Goal: Transaction & Acquisition: Purchase product/service

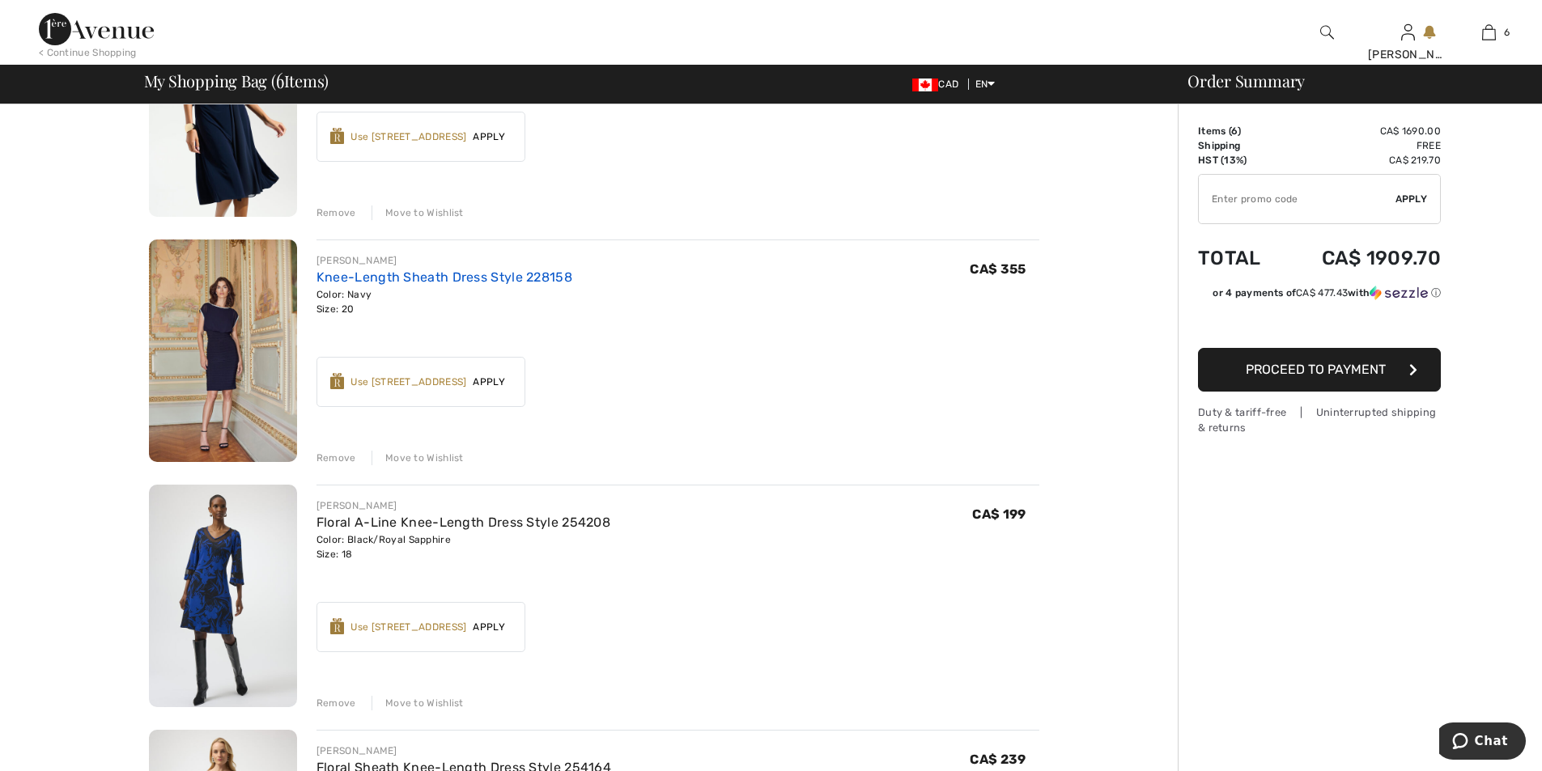
click at [355, 270] on link "Knee-Length Sheath Dress Style 228158" at bounding box center [444, 277] width 256 height 15
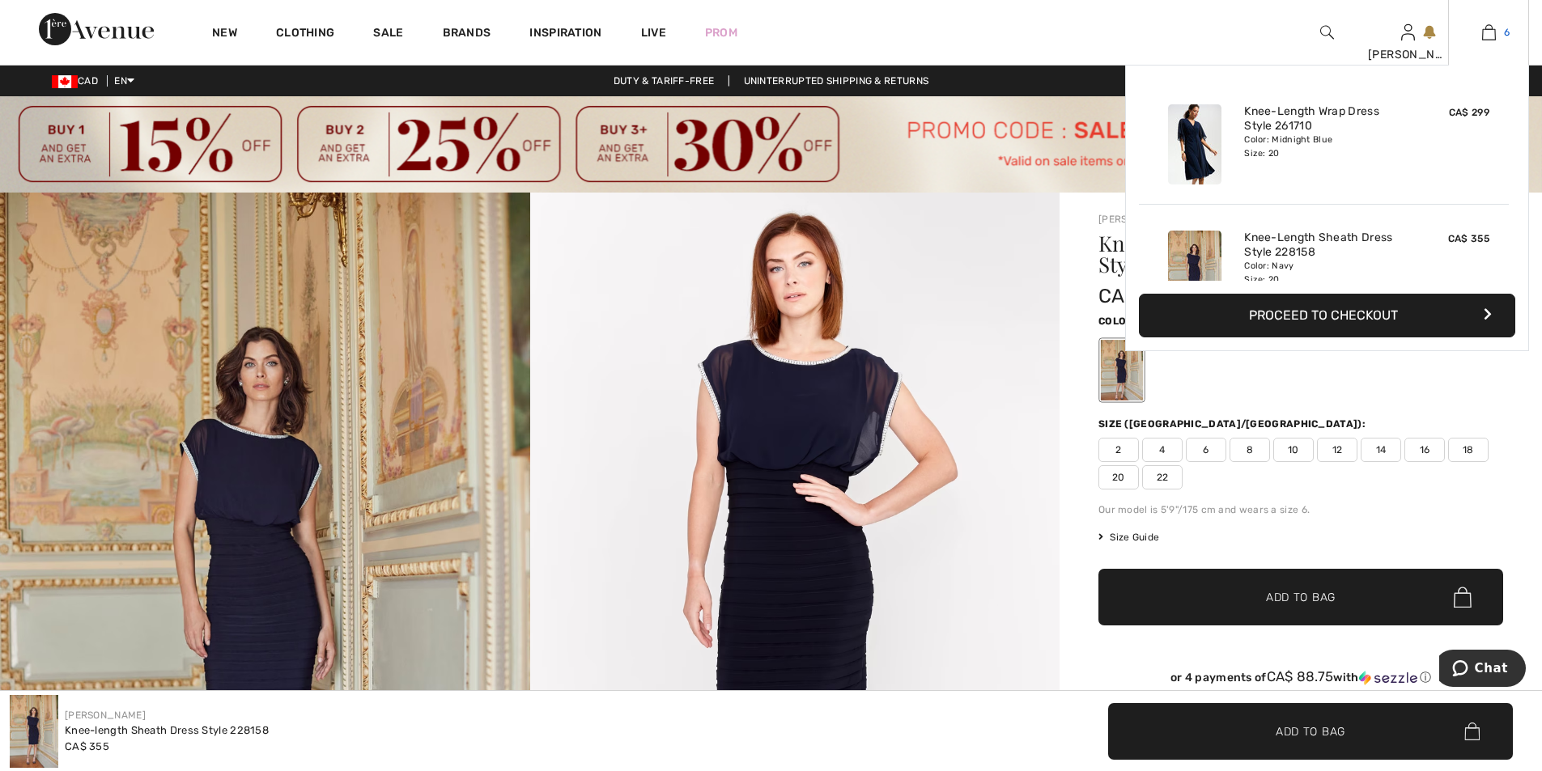
click at [1486, 32] on img at bounding box center [1489, 32] width 14 height 19
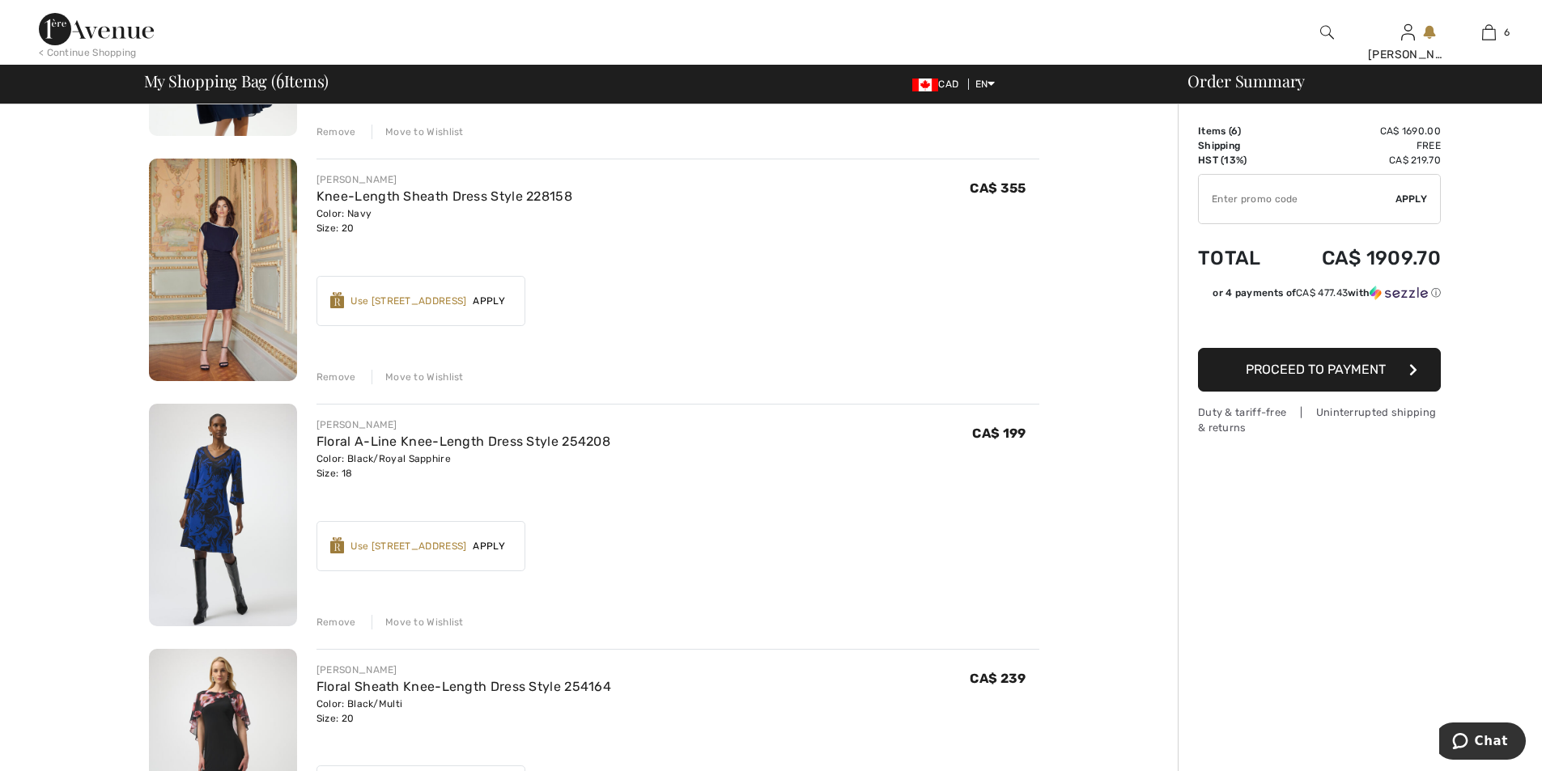
click at [406, 373] on div "Move to Wishlist" at bounding box center [418, 377] width 92 height 15
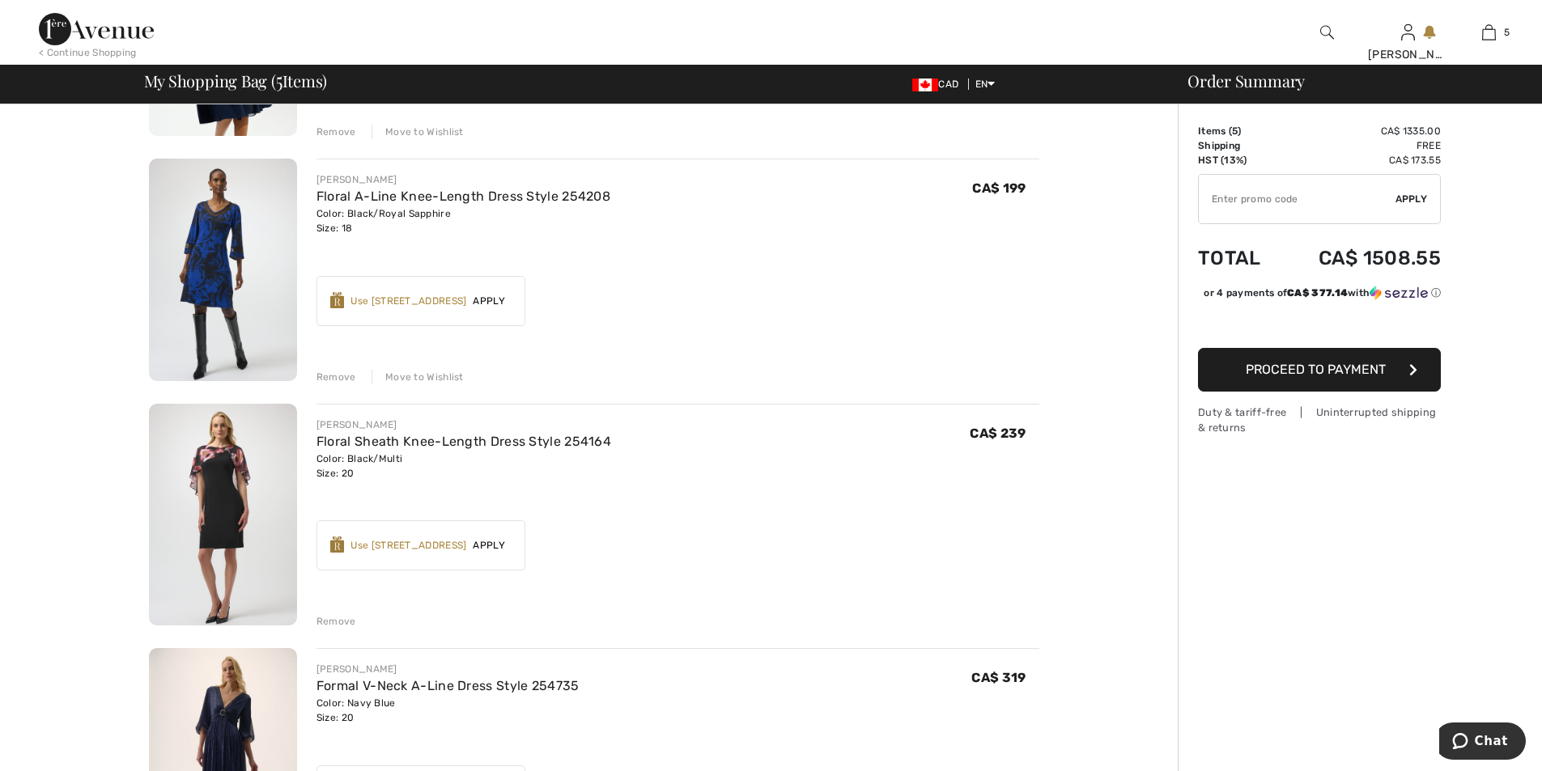
click at [227, 226] on img at bounding box center [223, 270] width 148 height 223
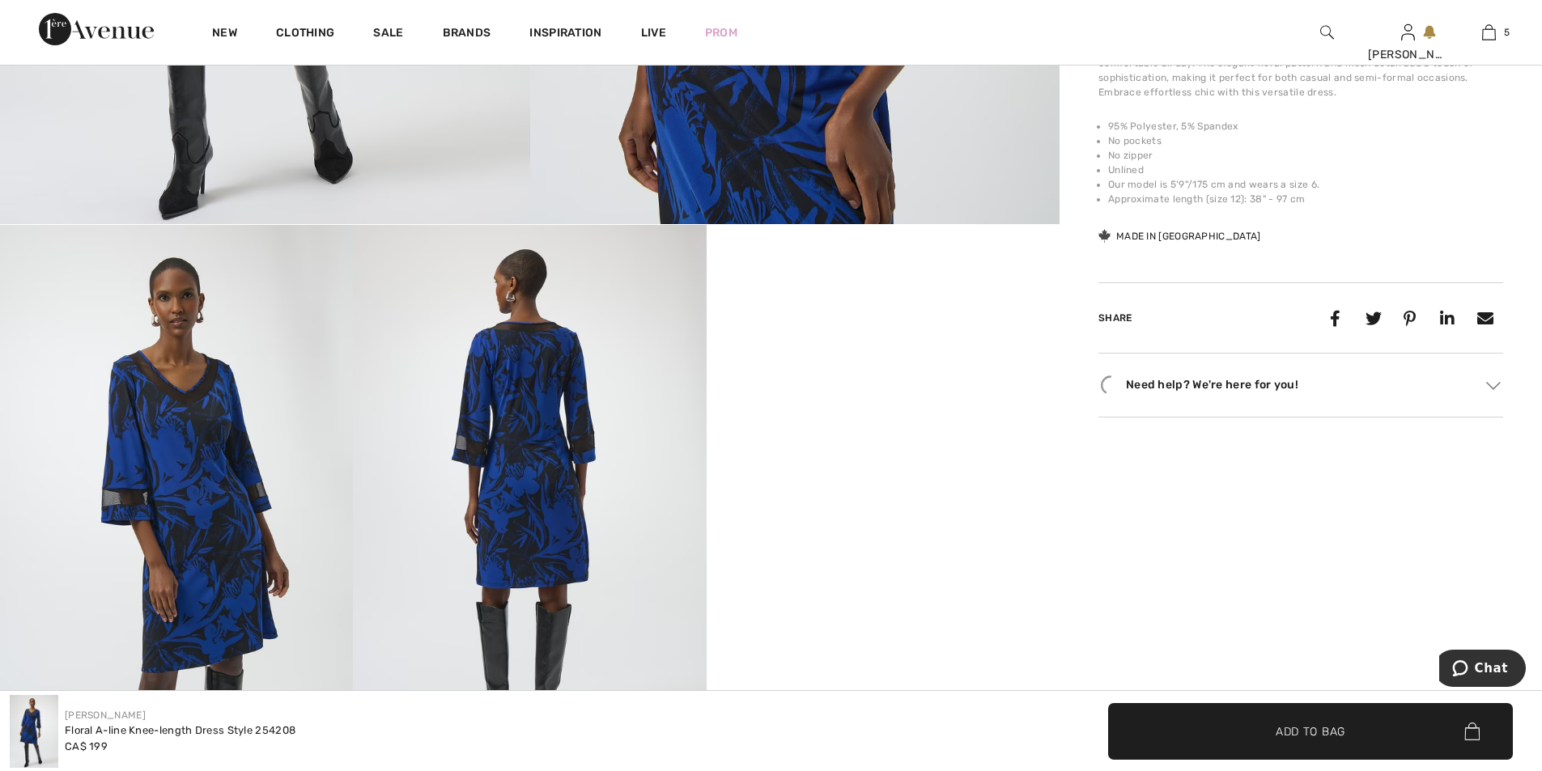
scroll to position [971, 0]
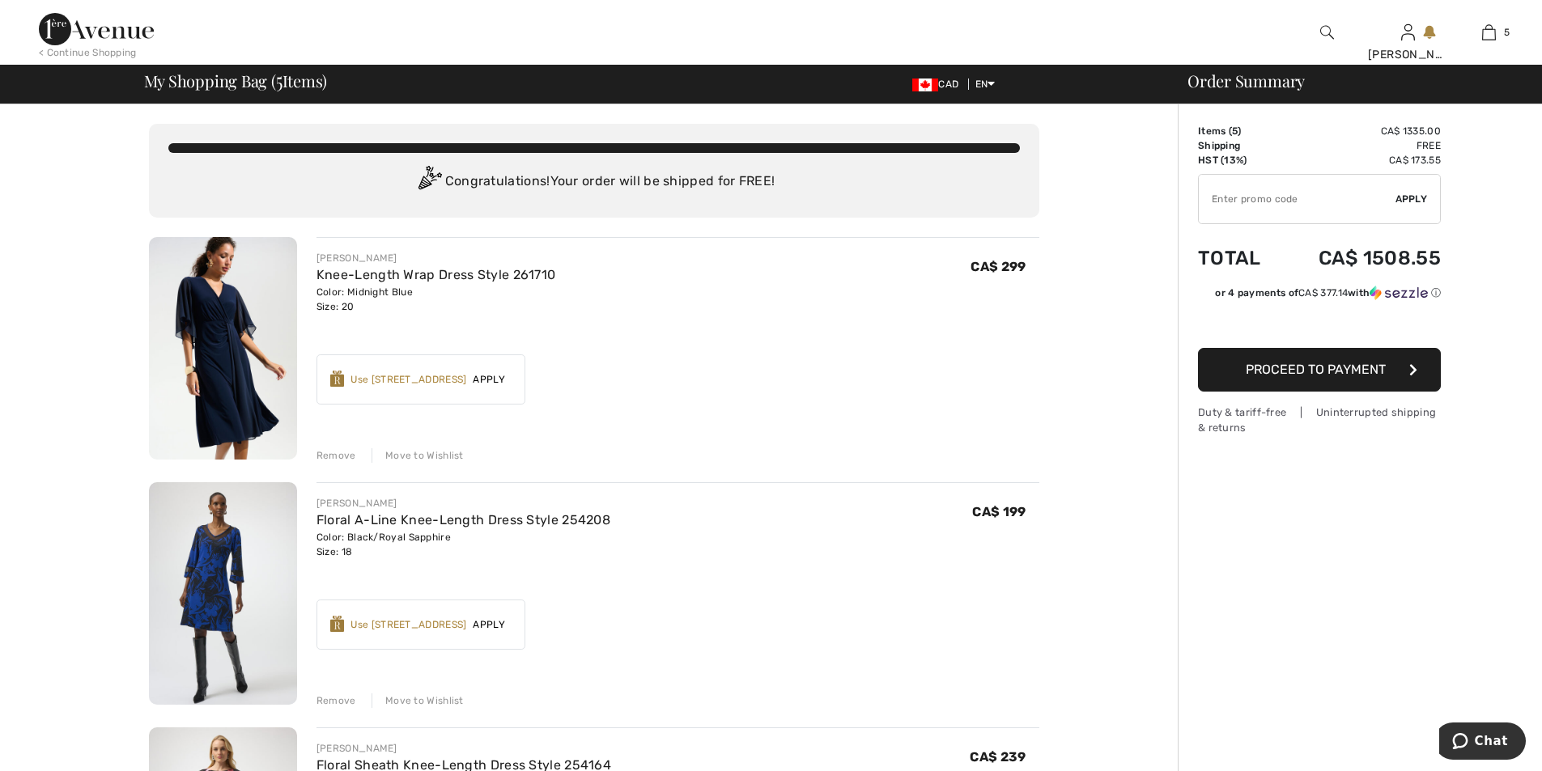
click at [230, 330] on img at bounding box center [223, 348] width 148 height 223
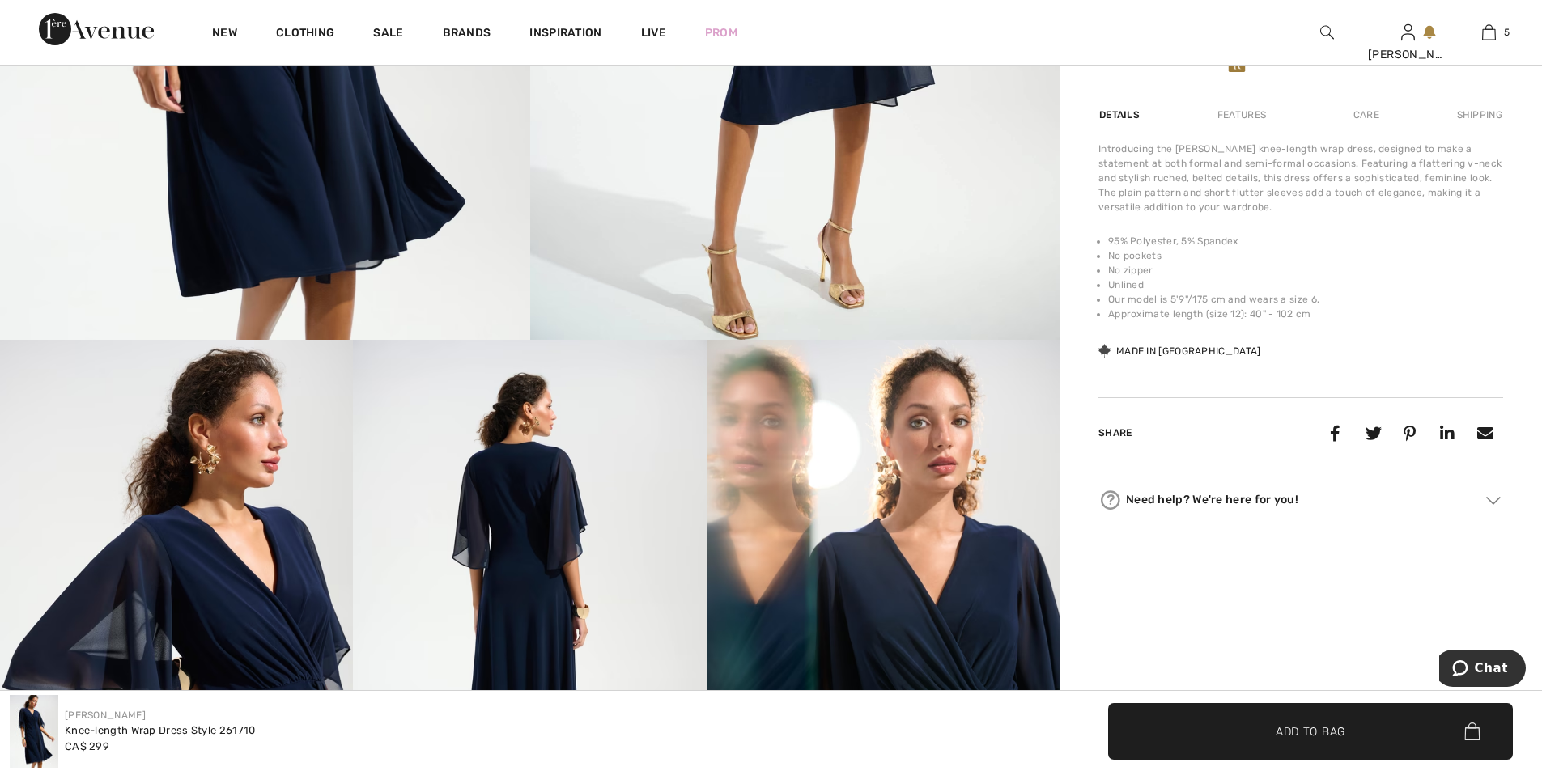
scroll to position [890, 0]
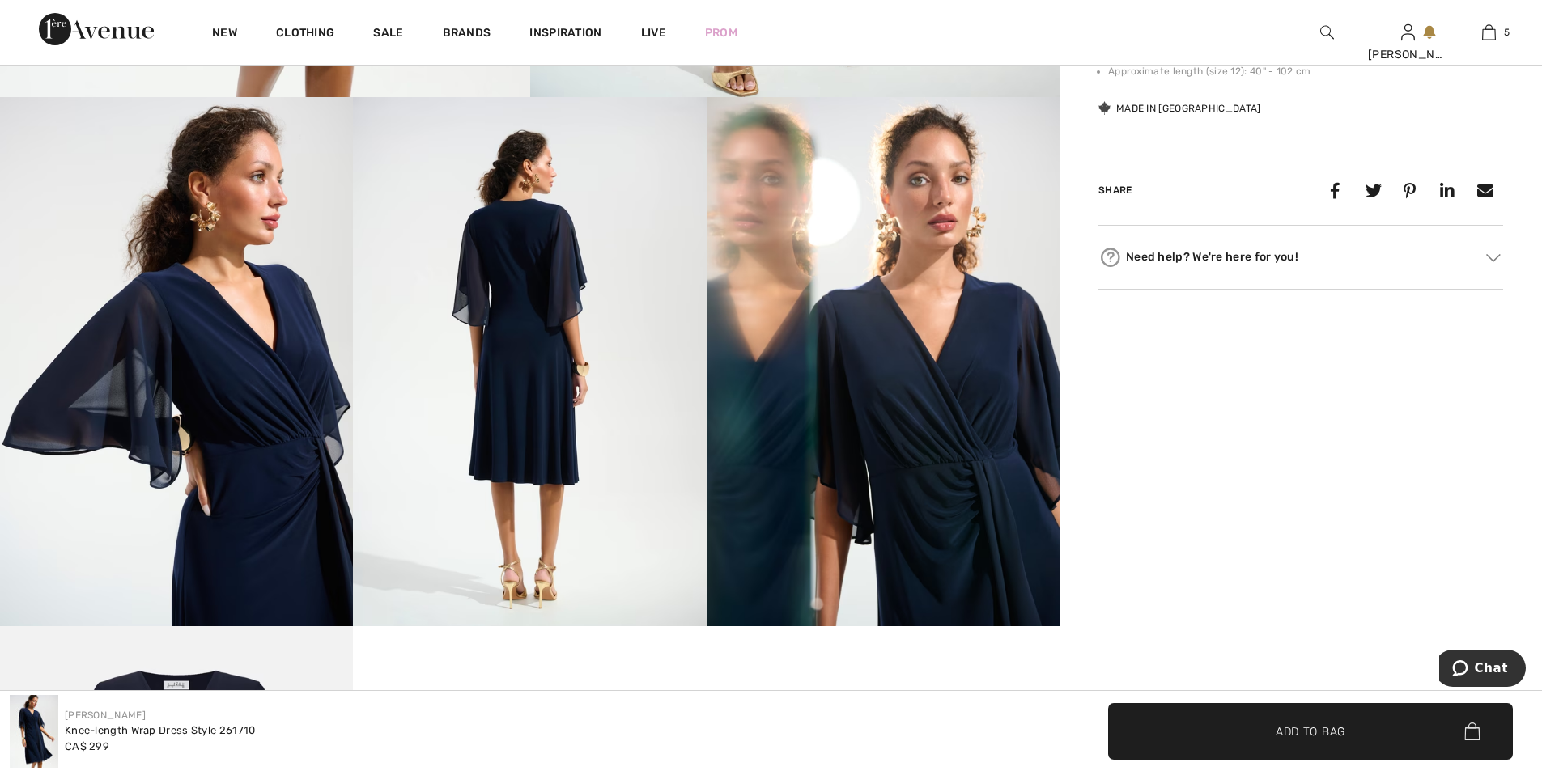
click at [986, 386] on img at bounding box center [883, 361] width 353 height 529
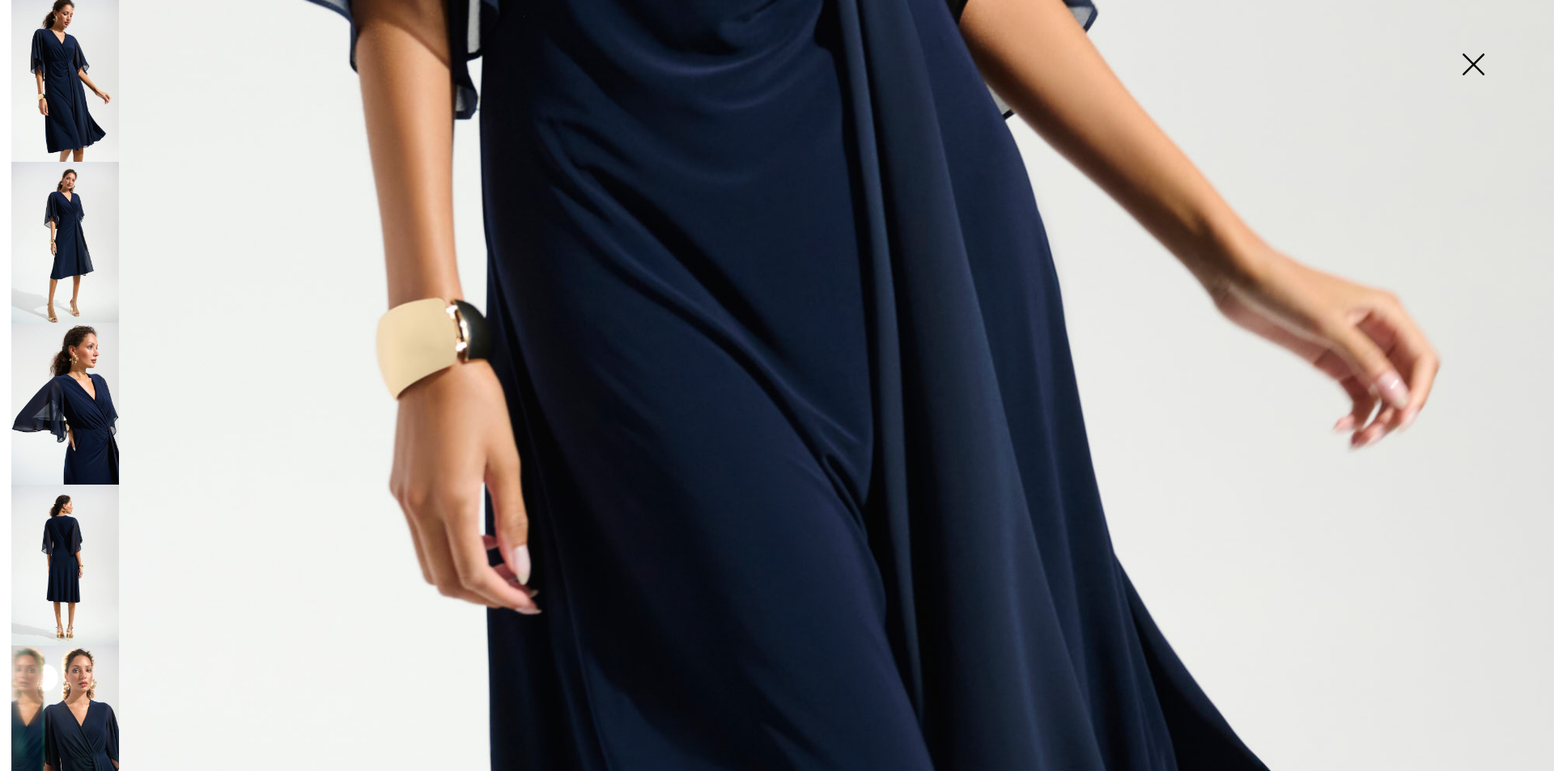
scroll to position [1538, 0]
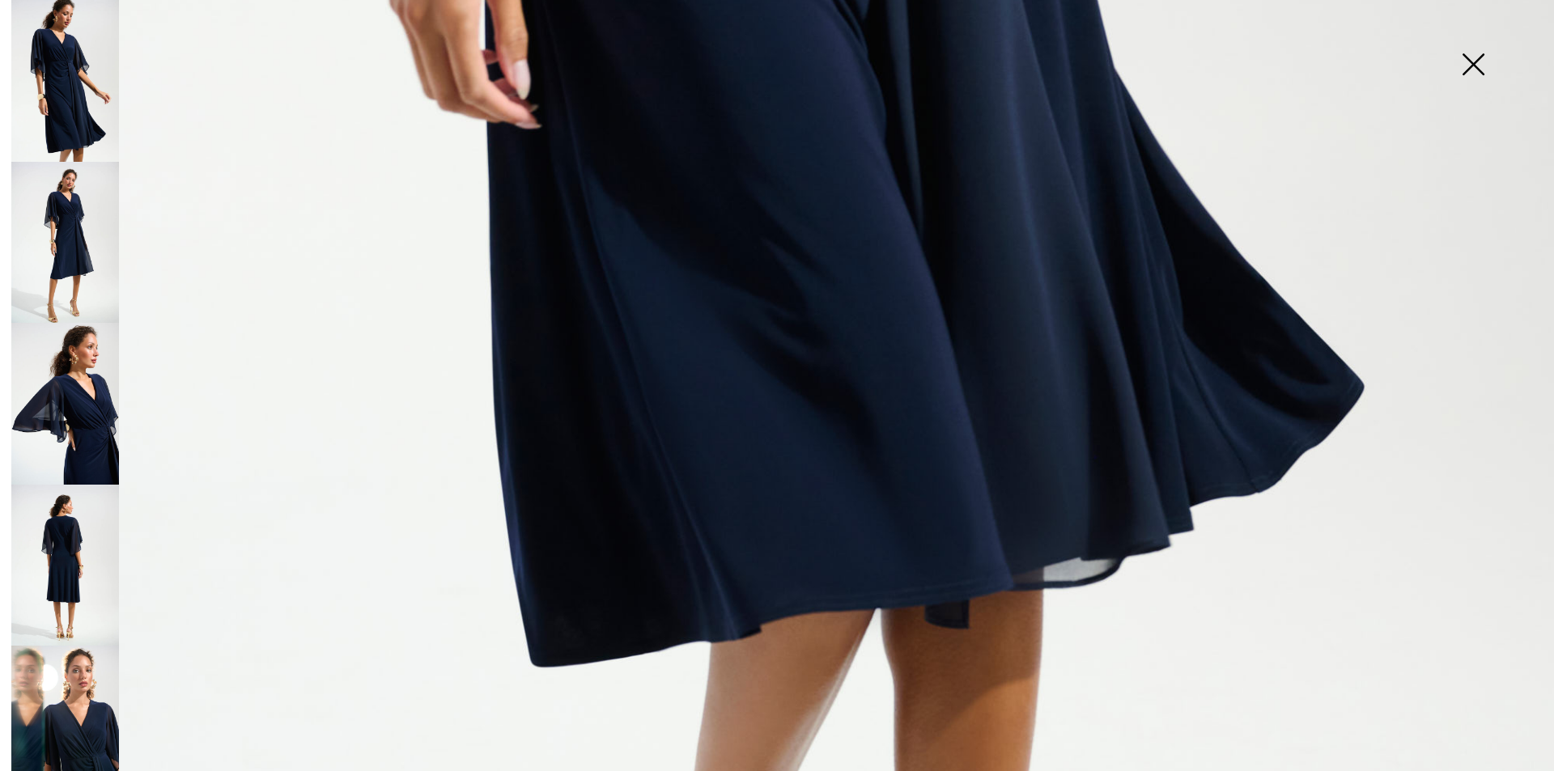
click at [93, 414] on img at bounding box center [65, 404] width 108 height 162
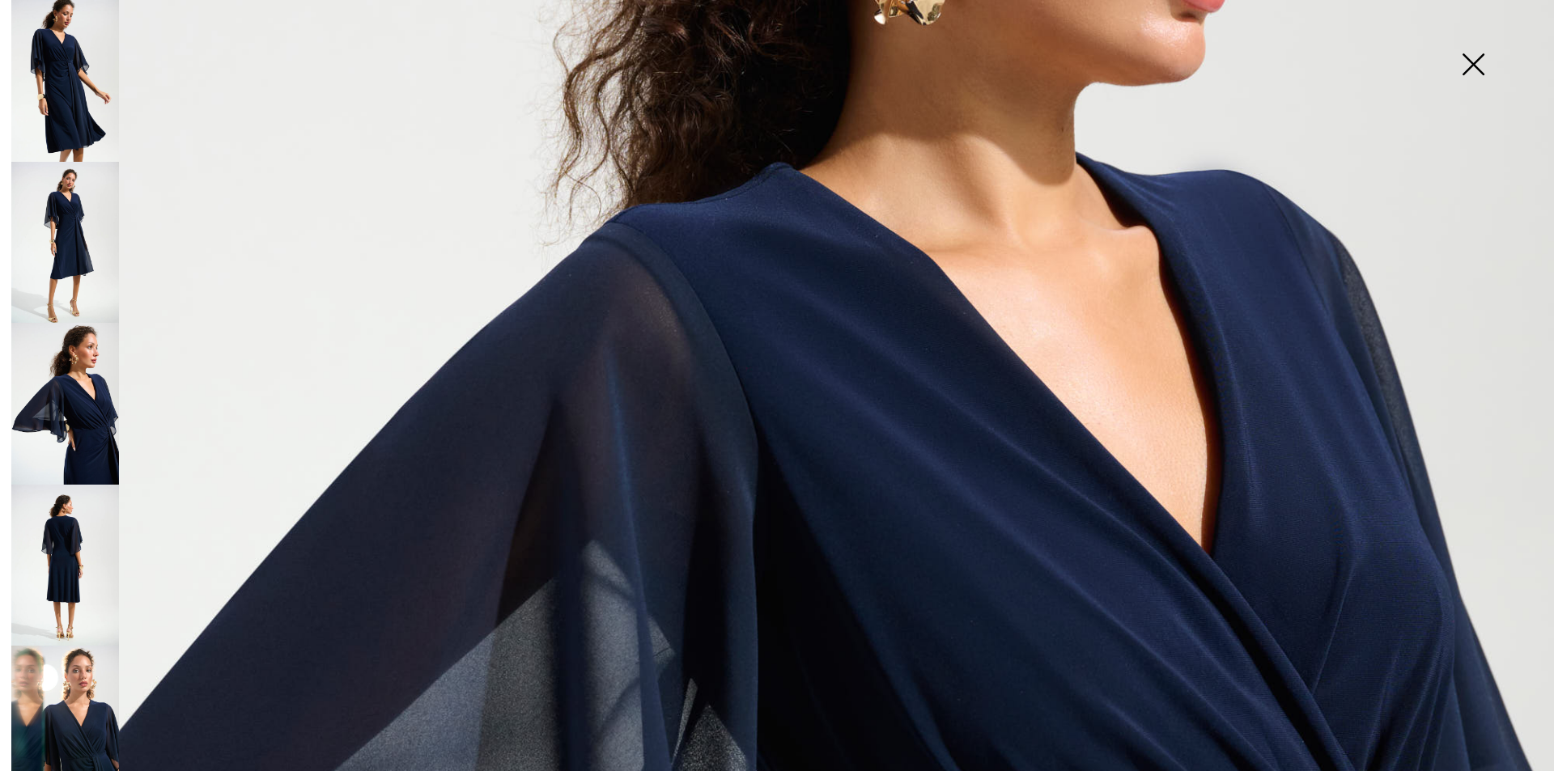
scroll to position [1052, 0]
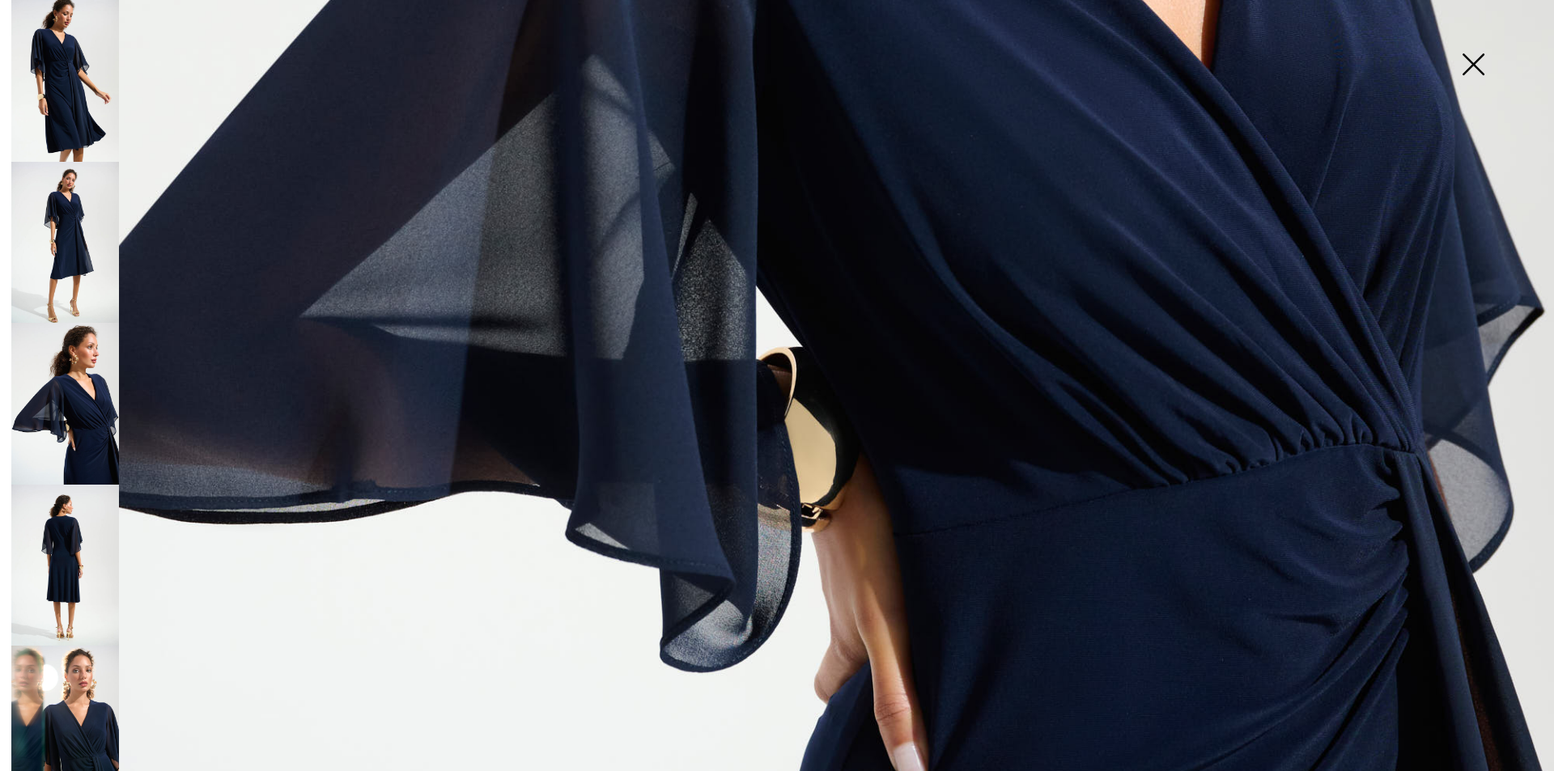
click at [65, 661] on img at bounding box center [65, 727] width 108 height 162
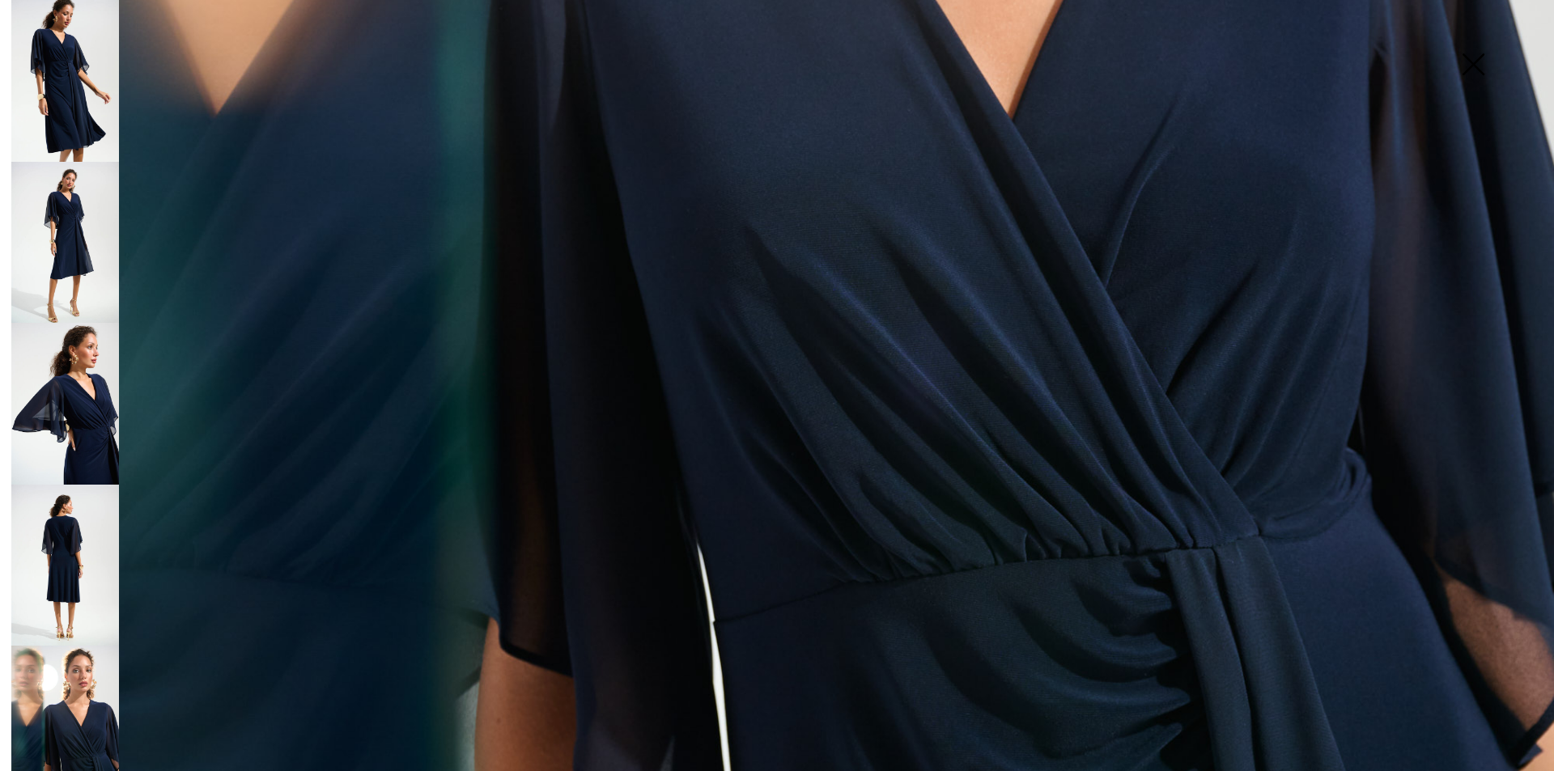
scroll to position [567, 0]
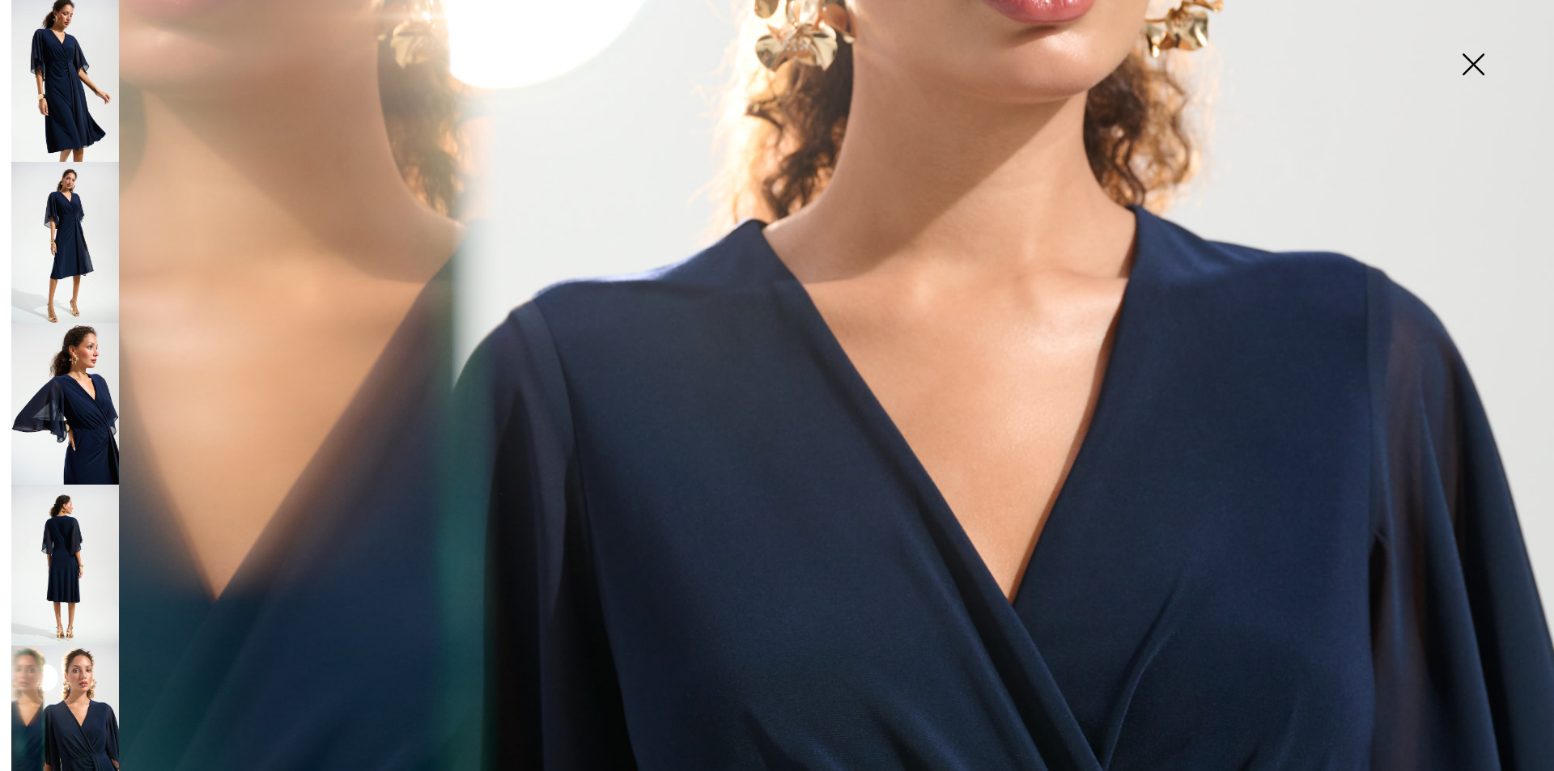
click at [1485, 66] on img at bounding box center [1473, 65] width 81 height 83
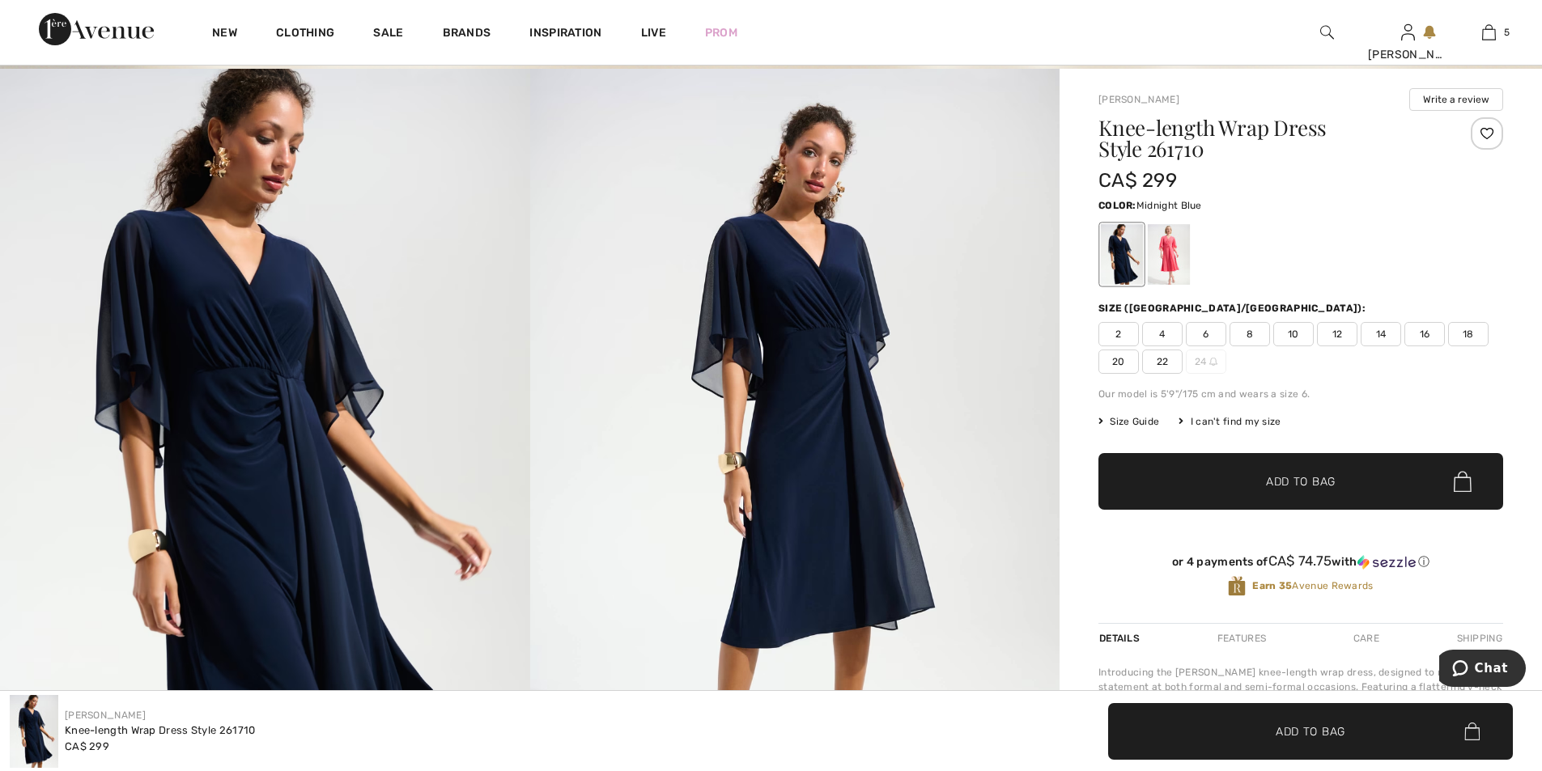
scroll to position [0, 0]
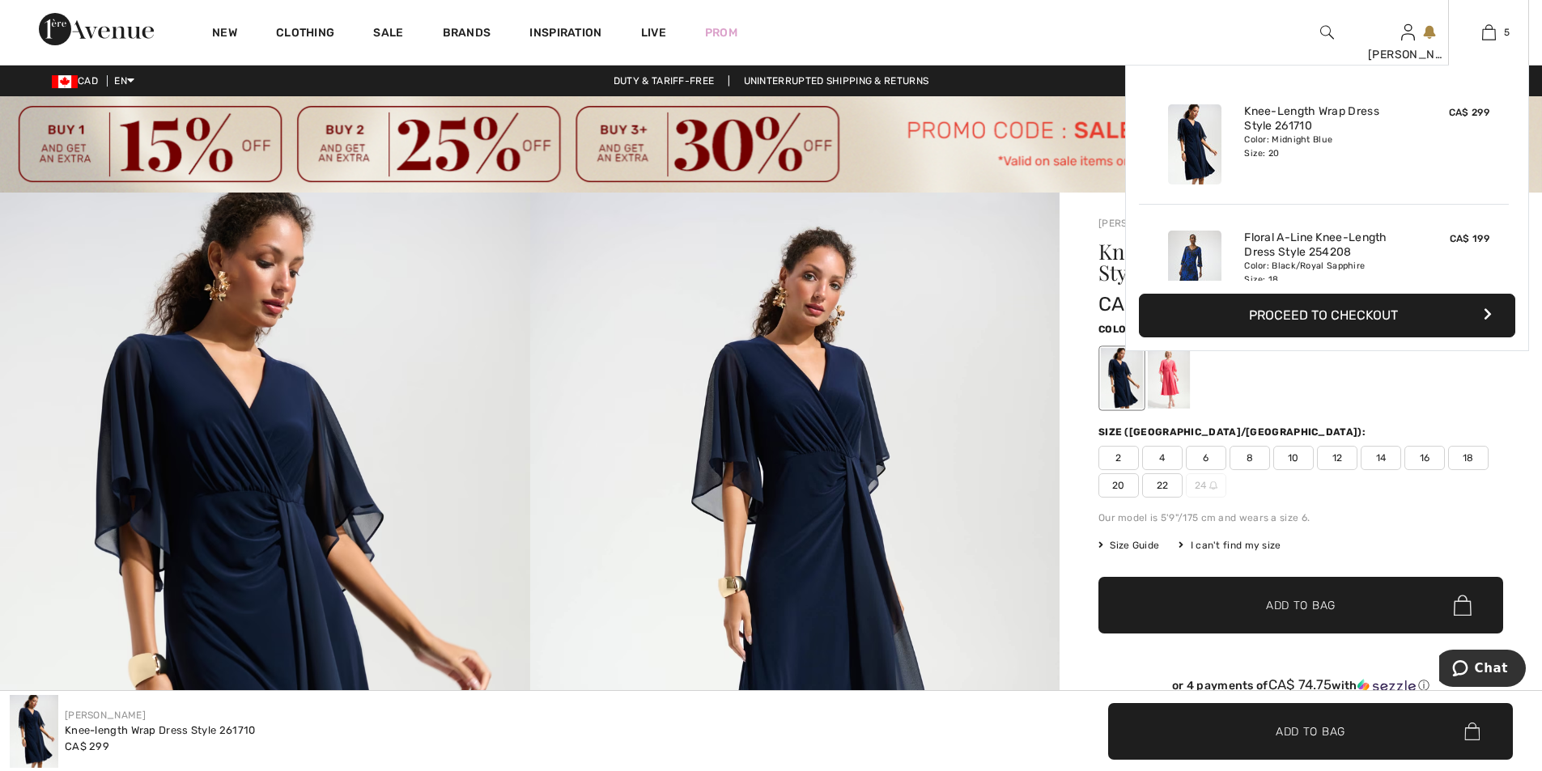
click at [1476, 42] on div "5 Added to Bag Joseph Ribkoff Knee-length Wrap Dress Style 261710 CA$ 299 Color…" at bounding box center [1488, 32] width 81 height 65
click at [1497, 42] on div "5 Added to Bag Joseph Ribkoff Knee-length Wrap Dress Style 261710 CA$ 299 Color…" at bounding box center [1488, 32] width 81 height 65
click at [1491, 30] on img at bounding box center [1489, 32] width 14 height 19
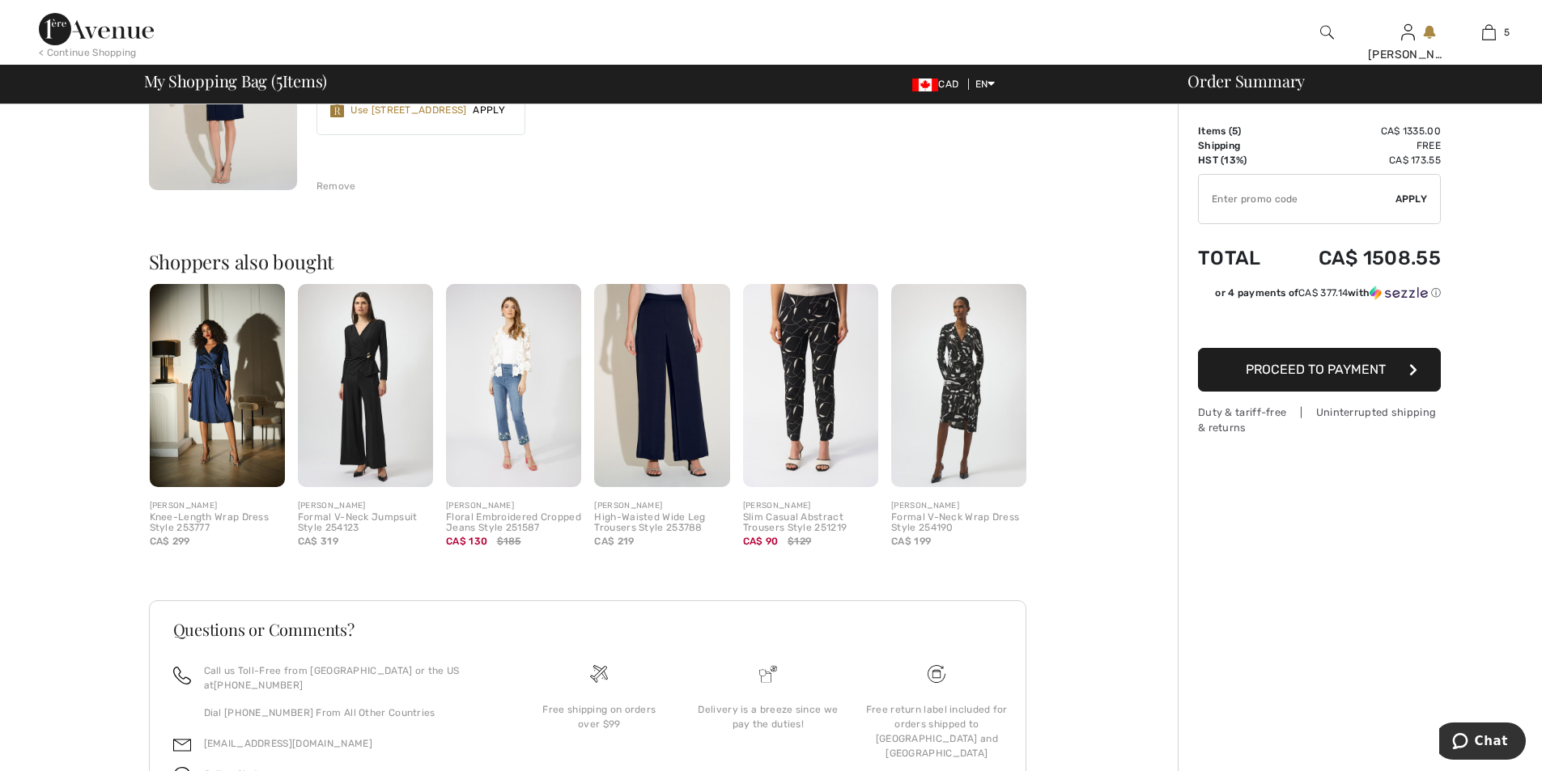
scroll to position [1333, 0]
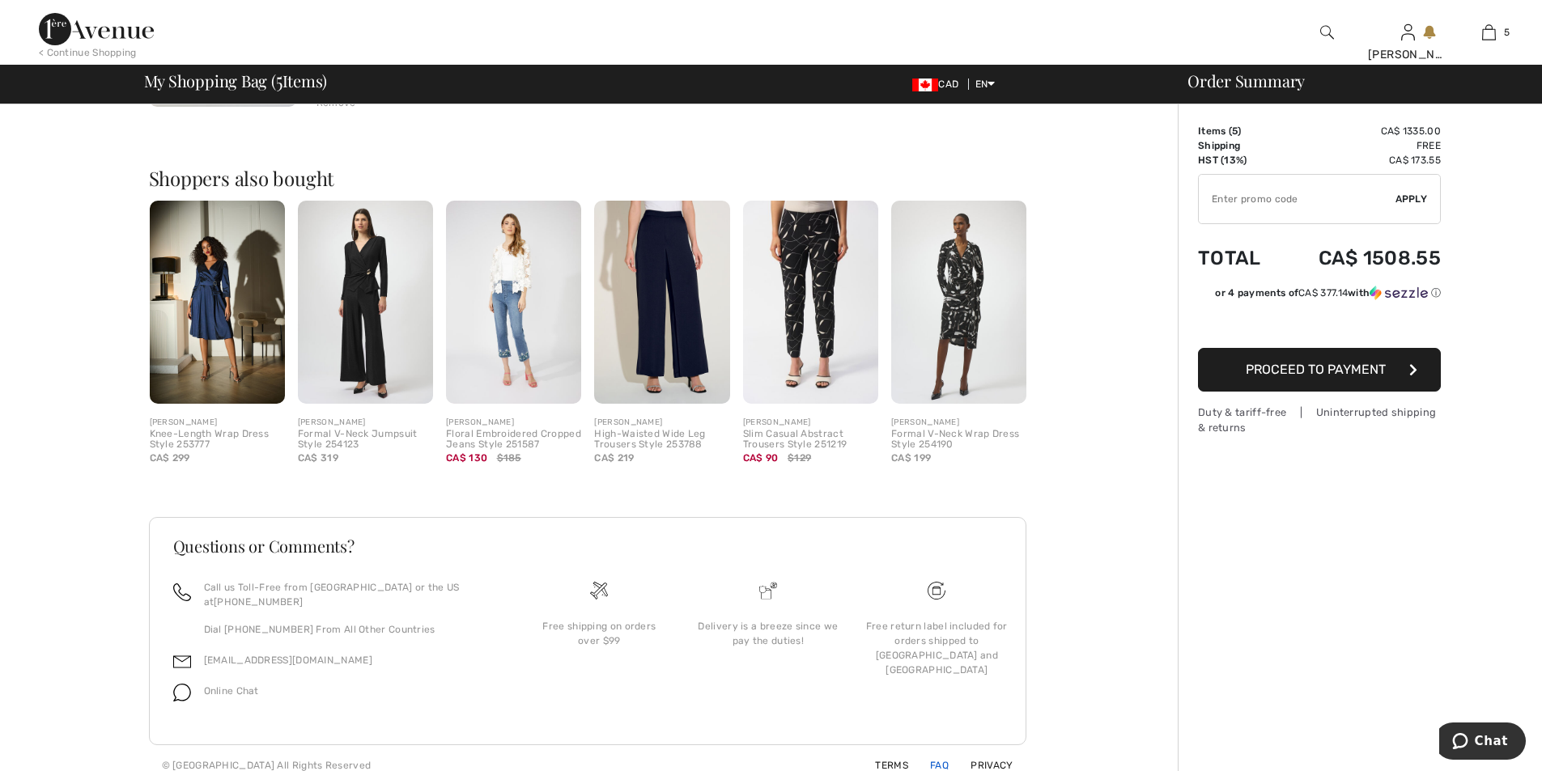
click at [943, 760] on link "FAQ" at bounding box center [930, 765] width 38 height 11
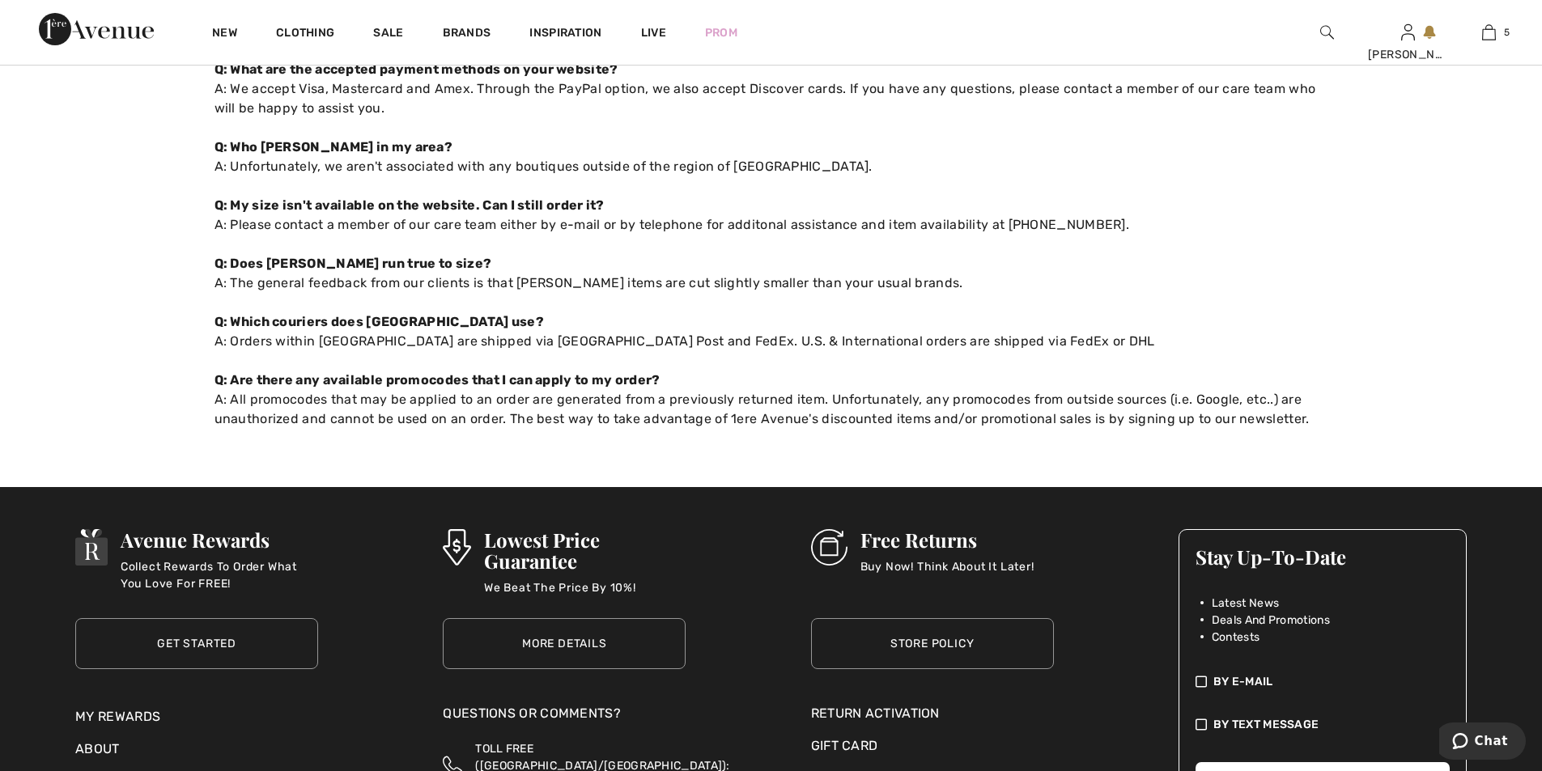
scroll to position [1052, 0]
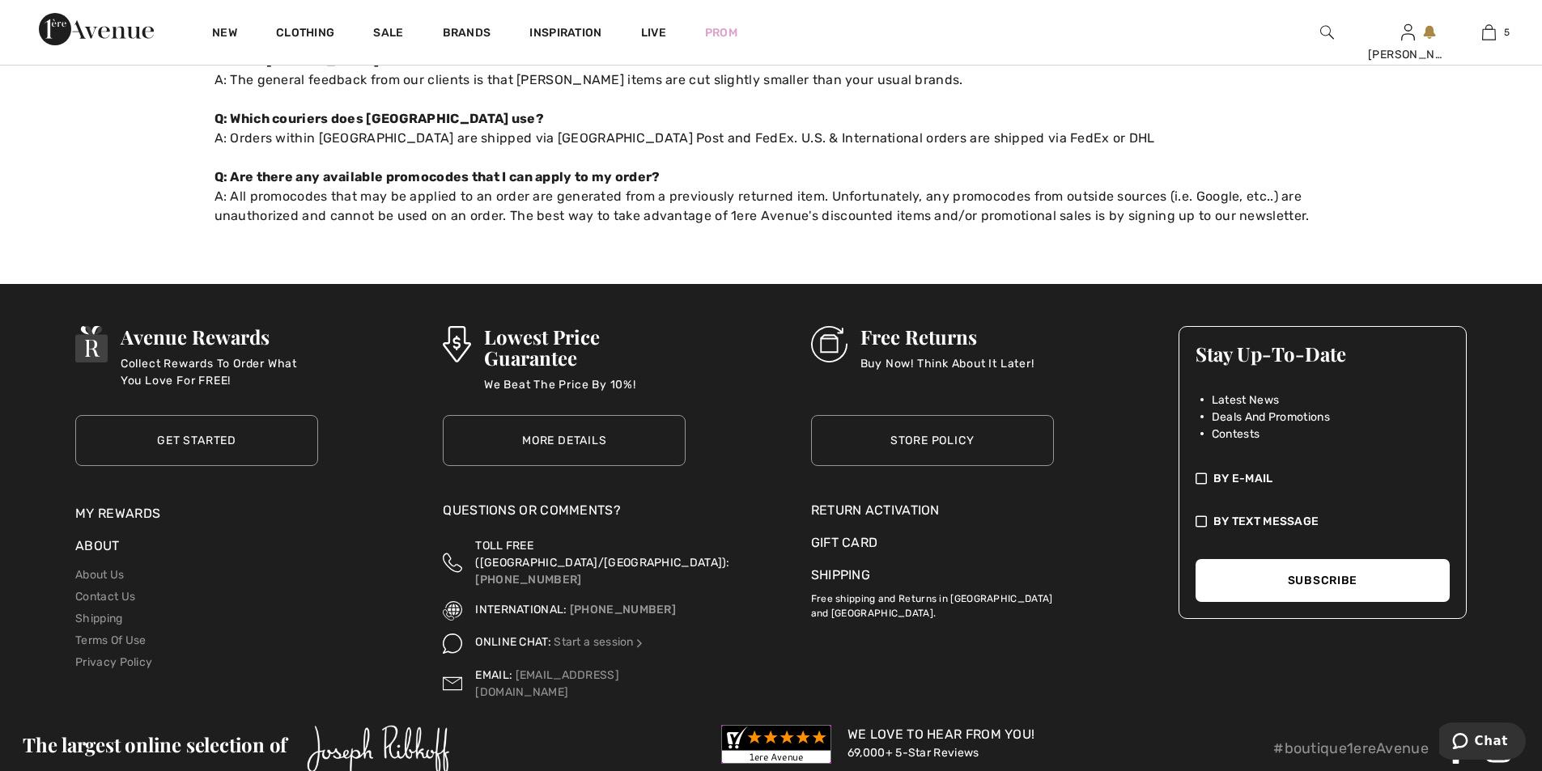
click at [898, 436] on link "Store Policy" at bounding box center [932, 440] width 243 height 51
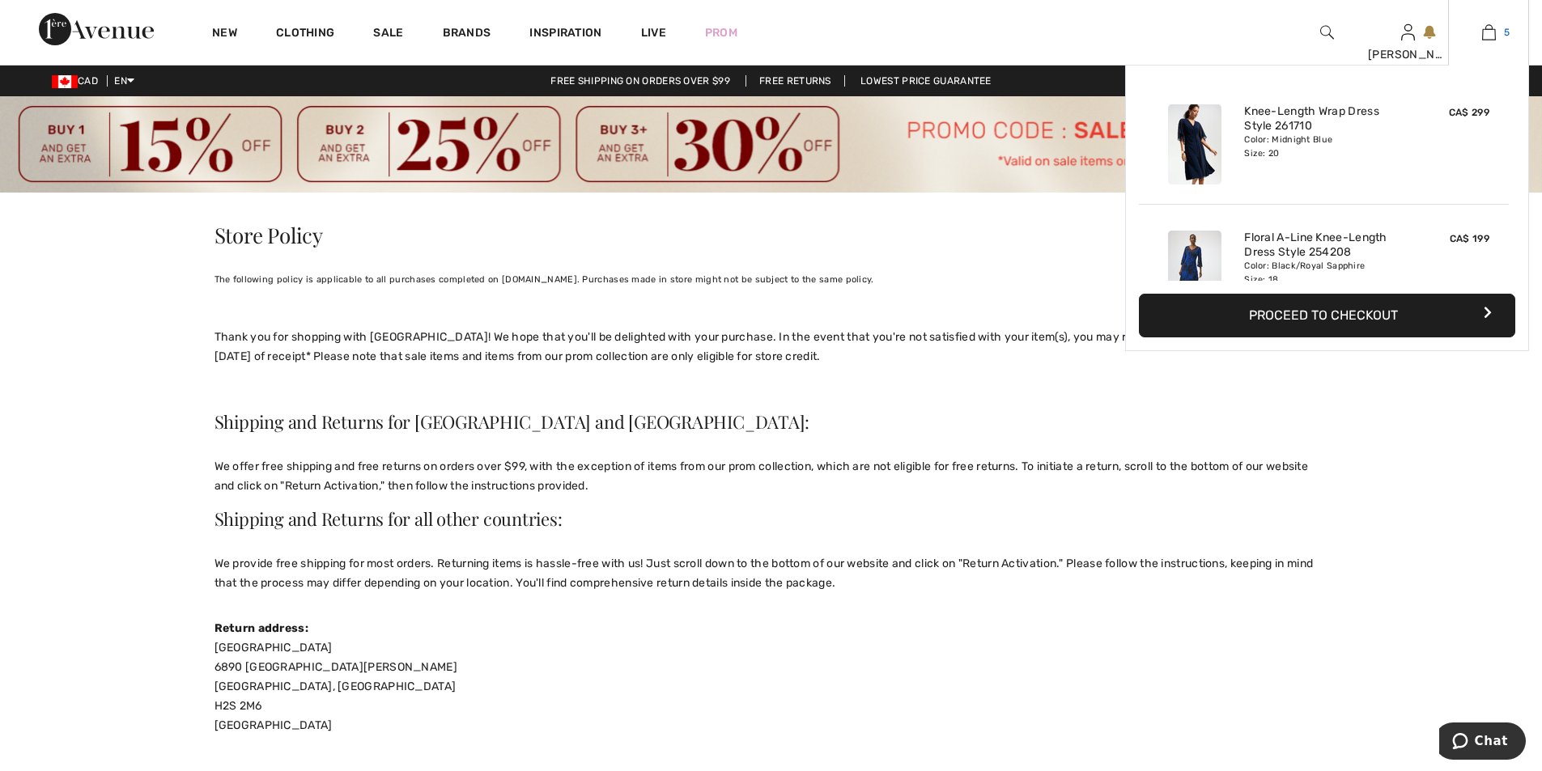
click at [1488, 33] on img at bounding box center [1489, 32] width 14 height 19
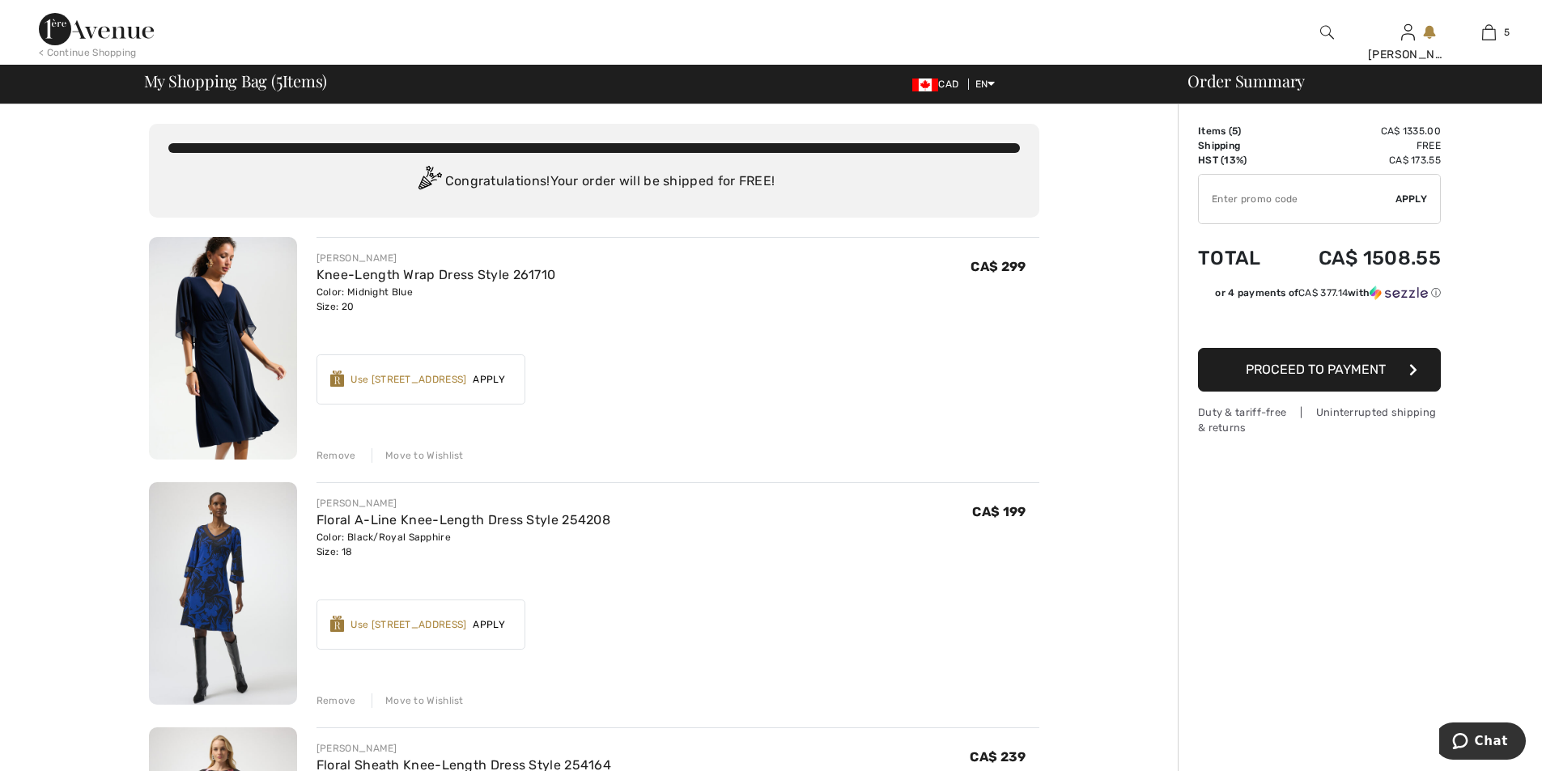
click at [1347, 358] on button "Proceed to Payment" at bounding box center [1319, 370] width 243 height 44
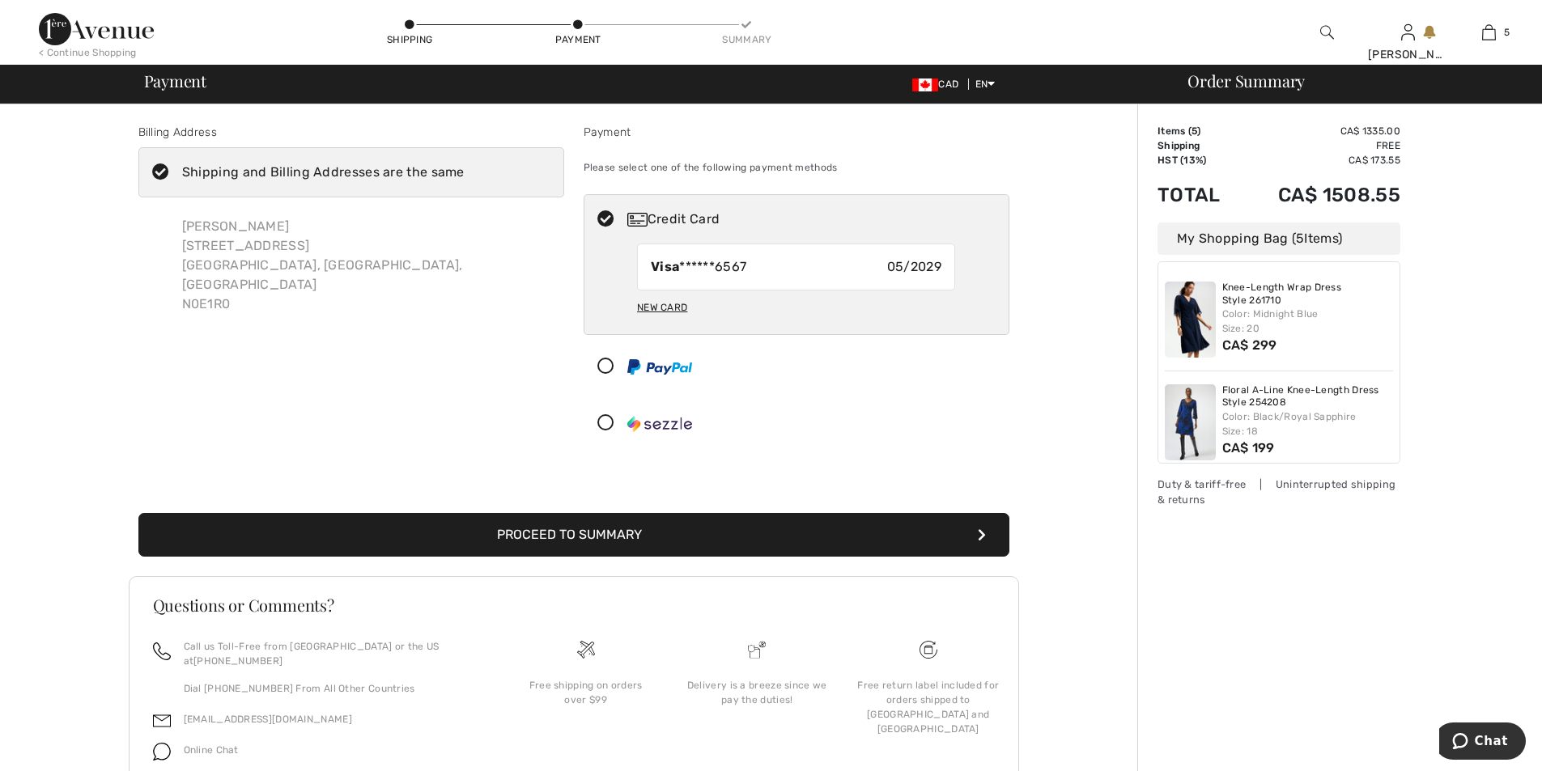
click at [813, 528] on button "Proceed to Summary" at bounding box center [573, 535] width 871 height 44
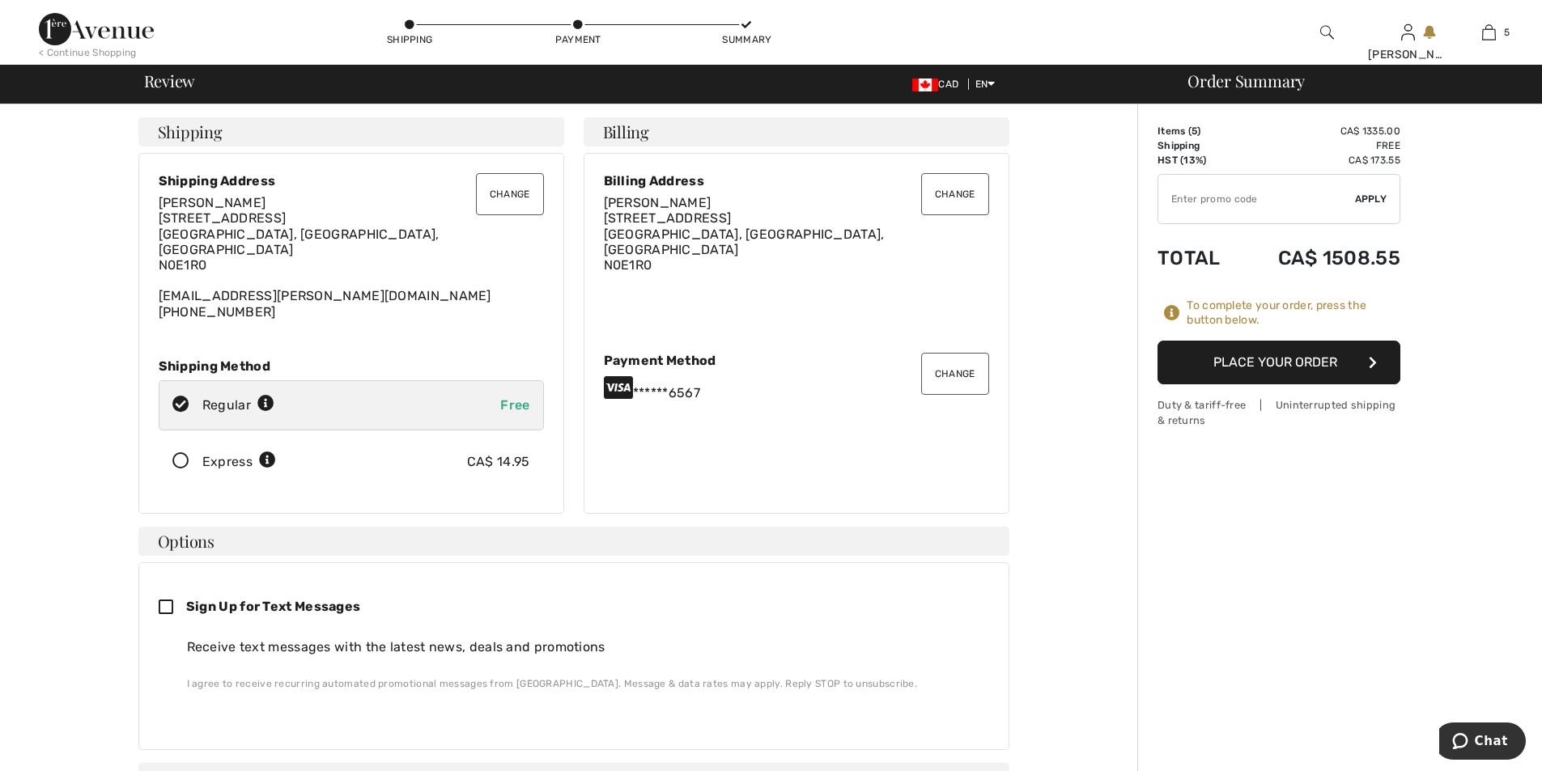
click at [1277, 384] on div "Items ( 5 ) CA$ 1335.00 Promo code CA$ 0.00 Shipping Free HST (13%) CA$ 173.55 …" at bounding box center [1279, 276] width 243 height 304
click at [1264, 374] on button "Place Your Order" at bounding box center [1279, 363] width 243 height 44
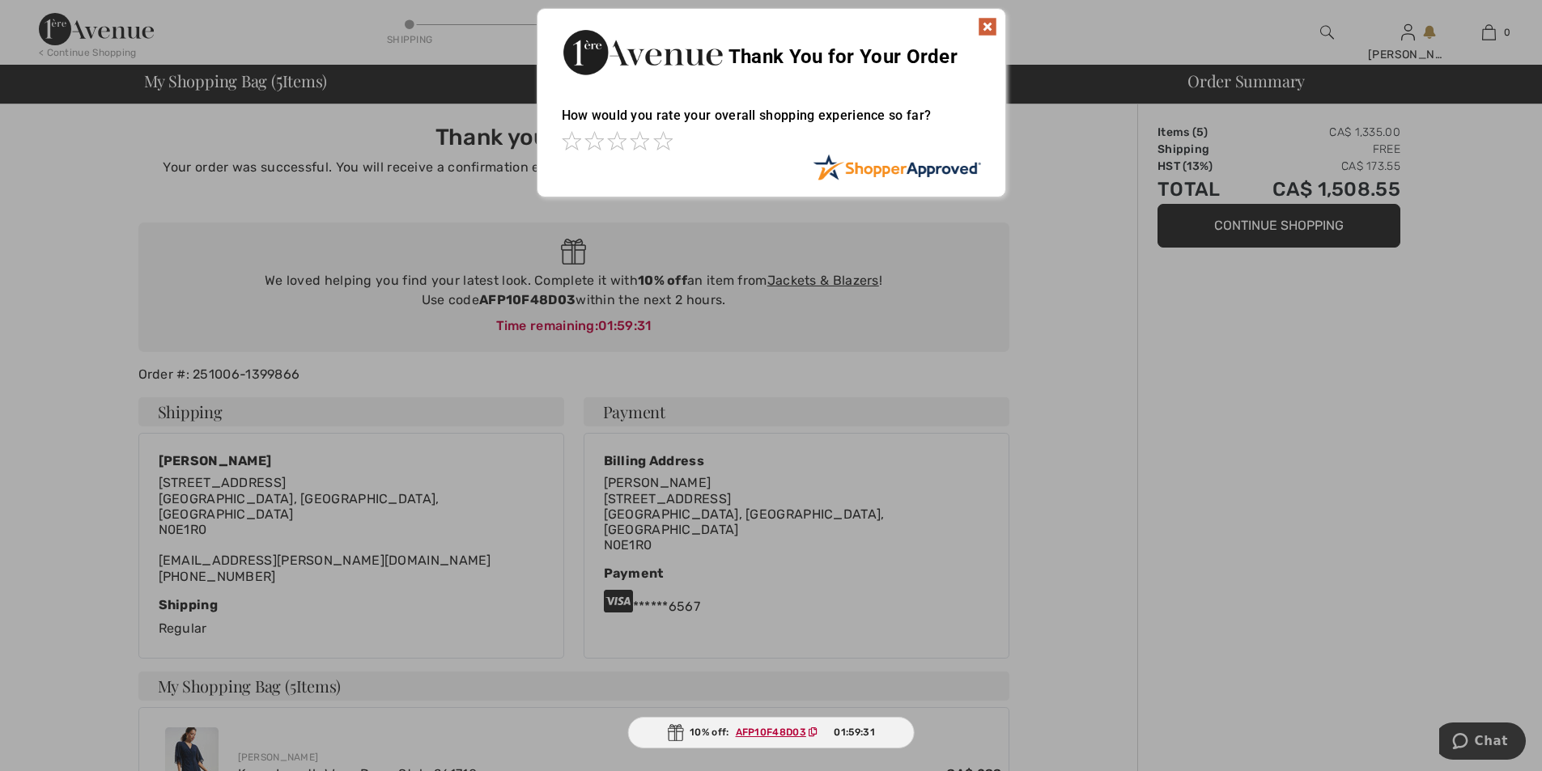
click at [991, 21] on img at bounding box center [987, 26] width 19 height 19
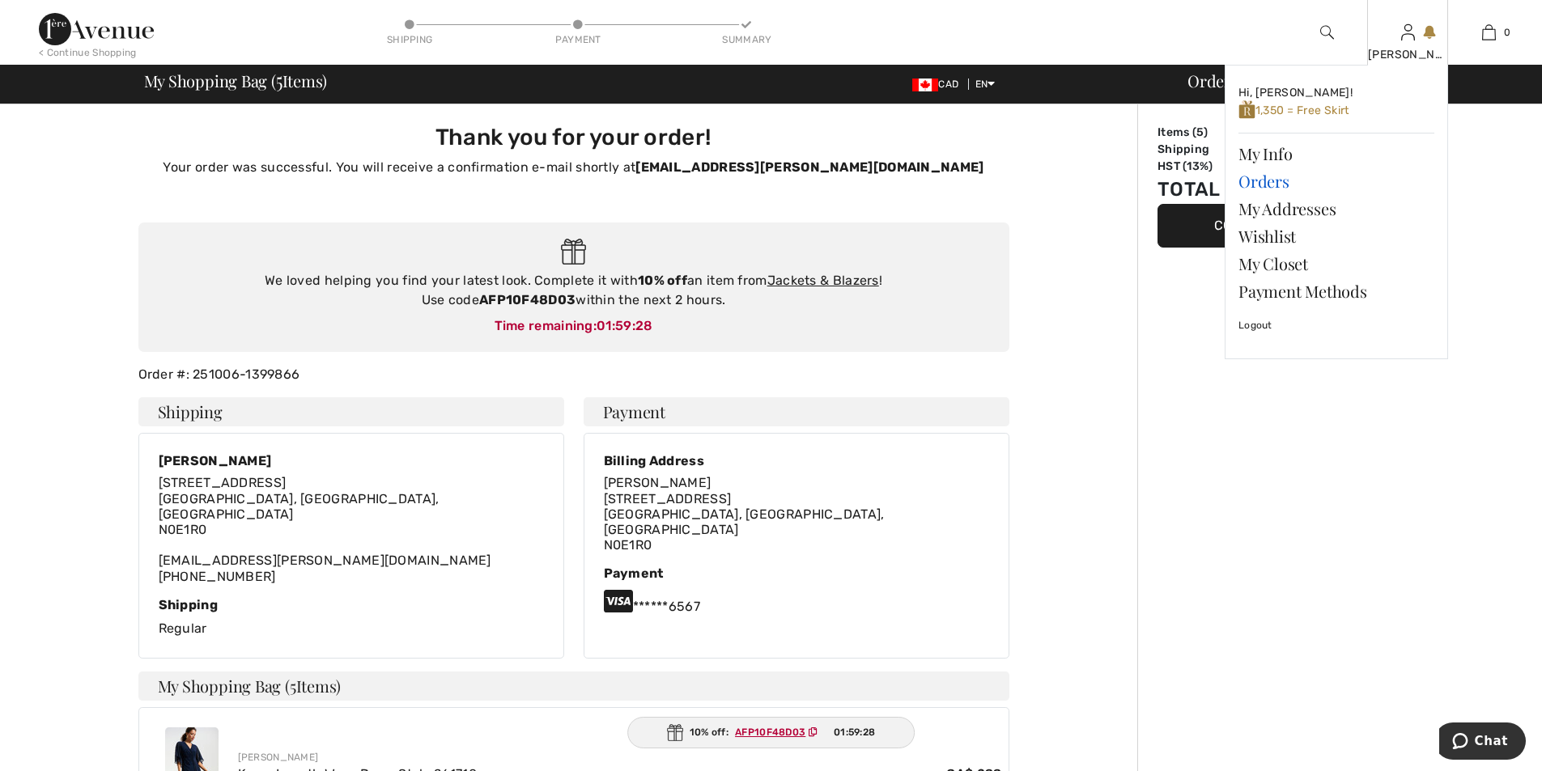
click at [1265, 184] on link "Orders" at bounding box center [1336, 182] width 196 height 28
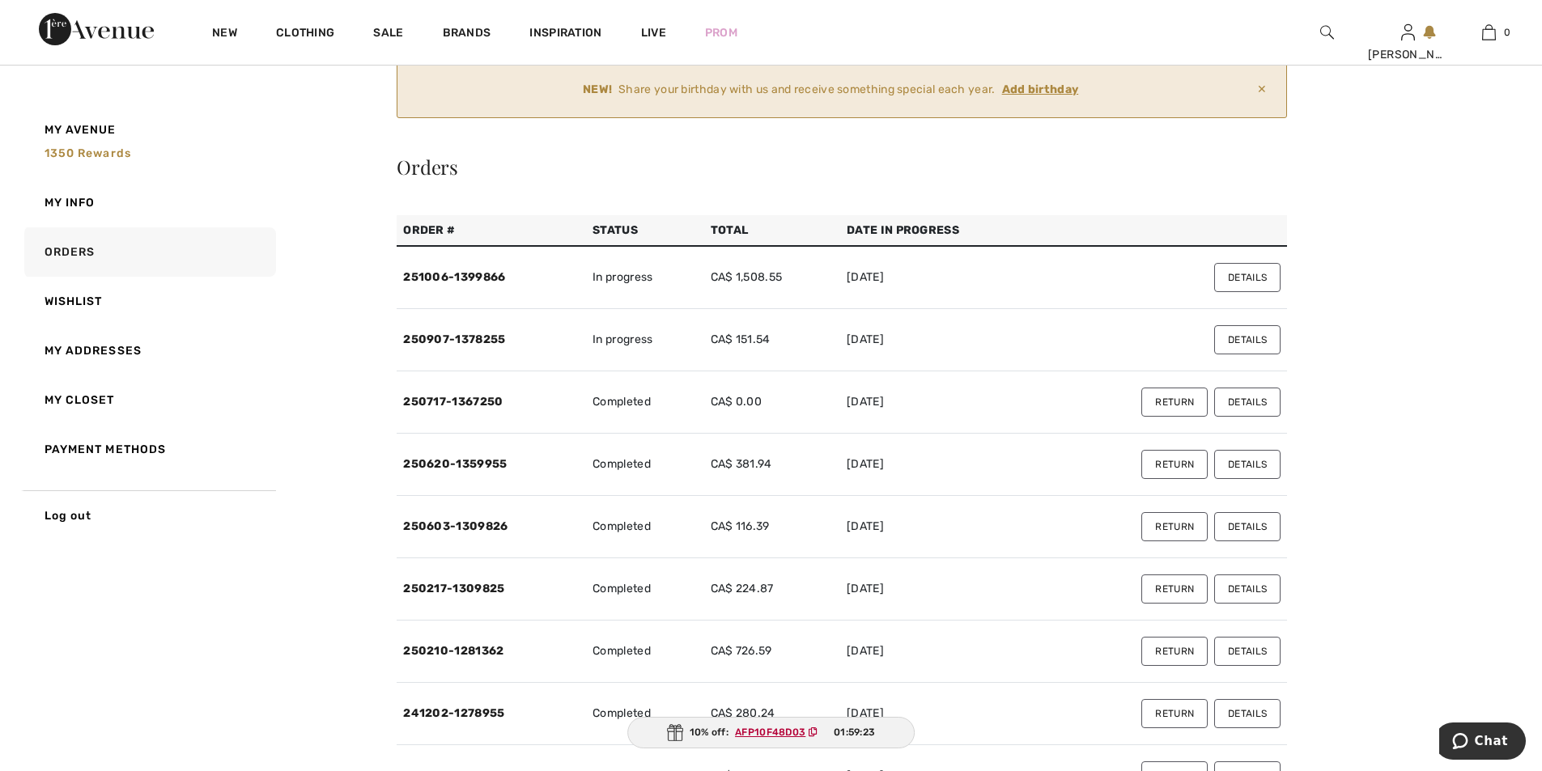
scroll to position [162, 0]
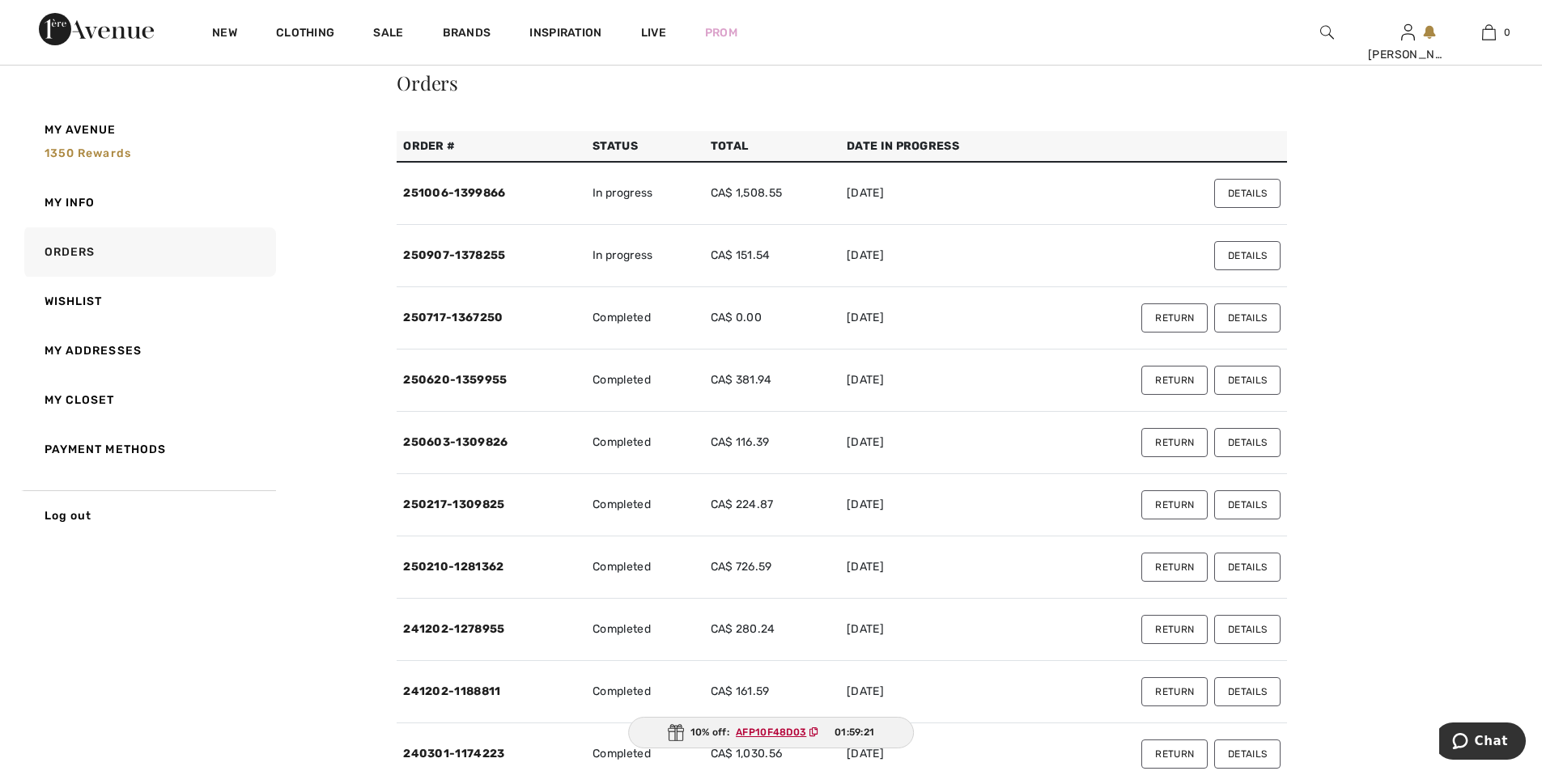
click at [1262, 253] on button "Details" at bounding box center [1247, 255] width 66 height 29
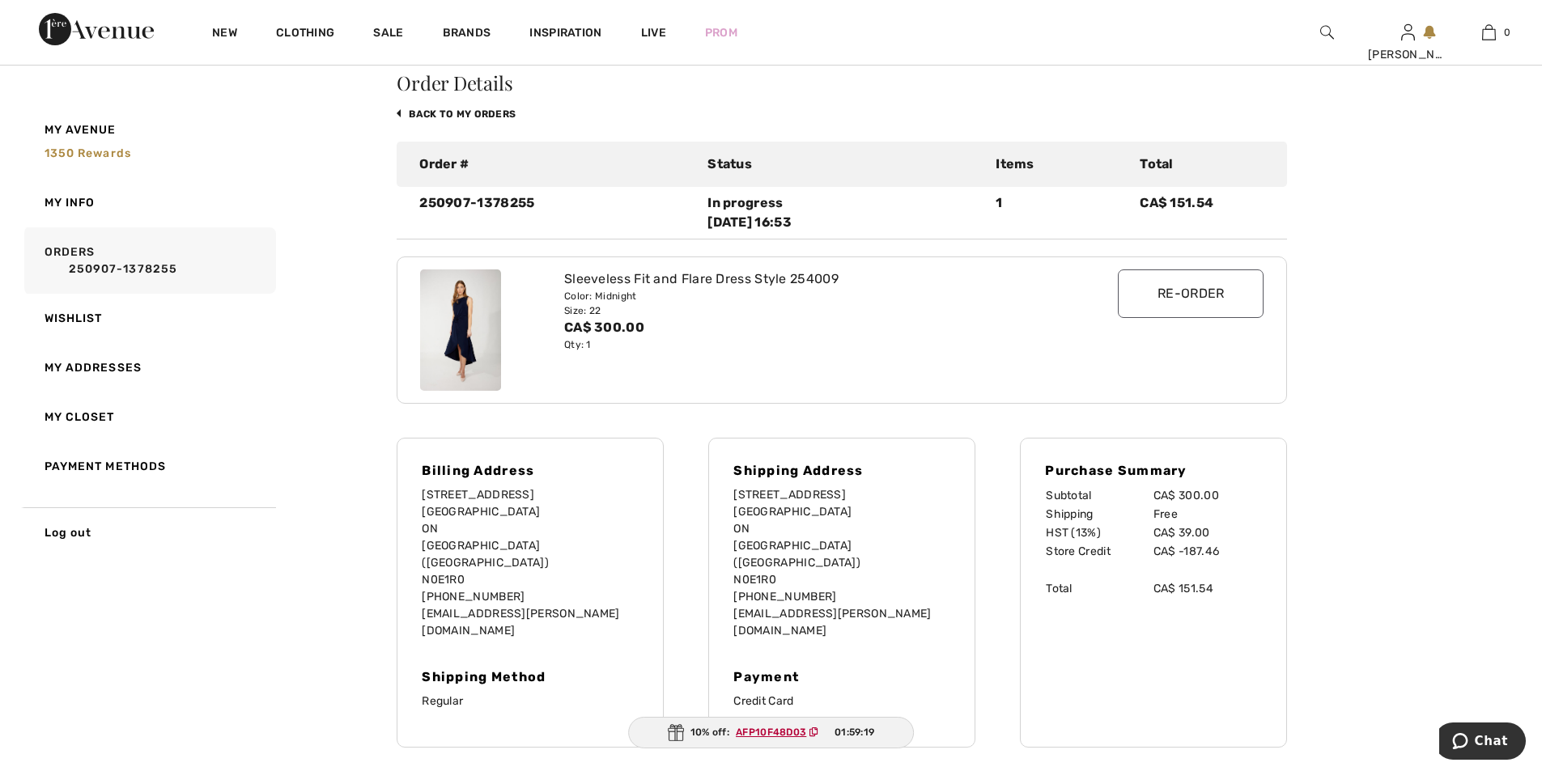
click at [614, 298] on div "Color: Midnight" at bounding box center [806, 296] width 484 height 15
click at [448, 298] on img at bounding box center [460, 330] width 81 height 121
click at [438, 296] on img at bounding box center [460, 330] width 81 height 121
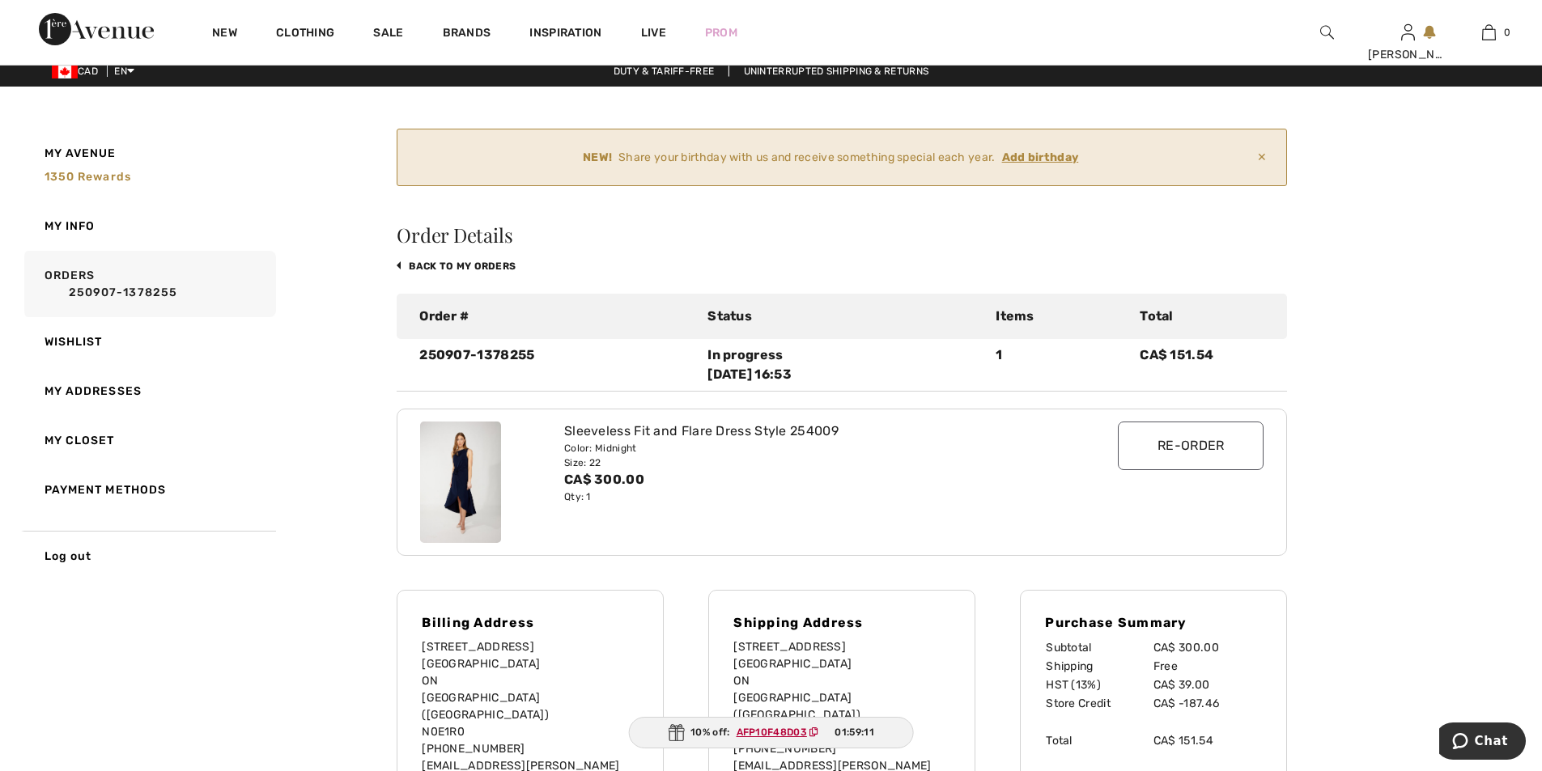
scroll to position [0, 0]
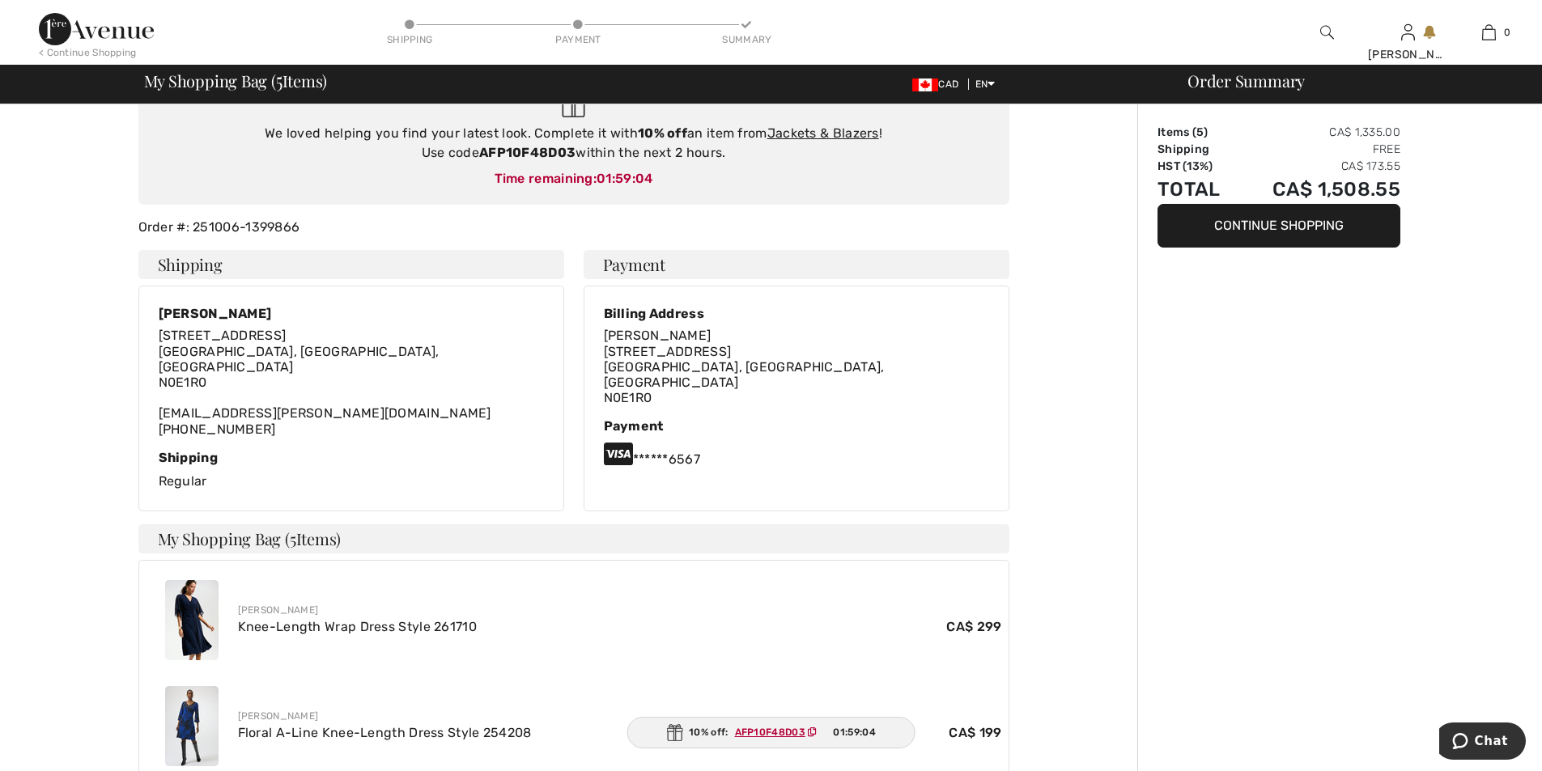
scroll to position [324, 0]
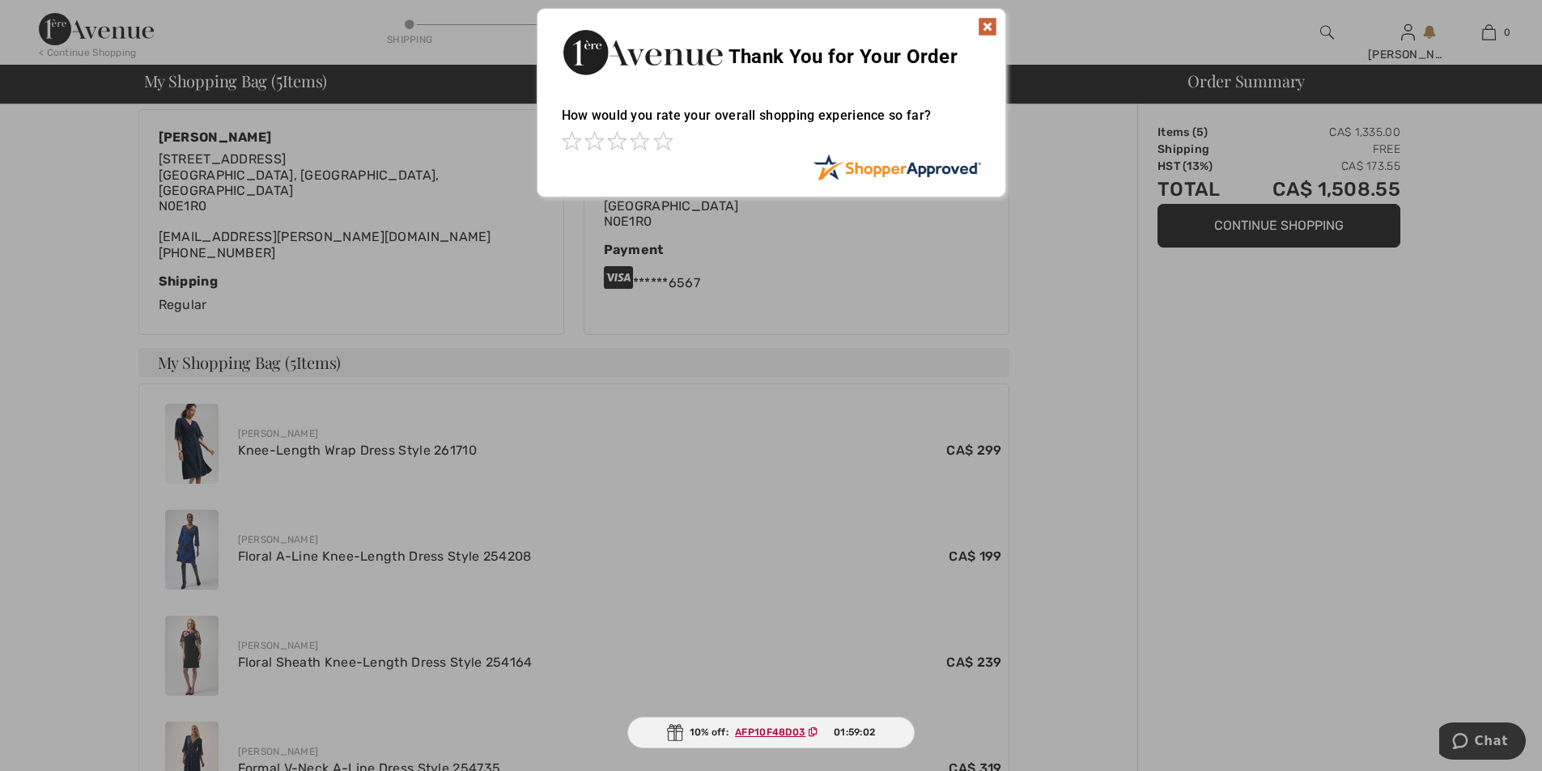
click at [1376, 43] on div "Sorry! Something went wrong. Close Thank You for Your Order How would you rate …" at bounding box center [771, 103] width 1542 height 206
click at [983, 21] on img at bounding box center [987, 26] width 19 height 19
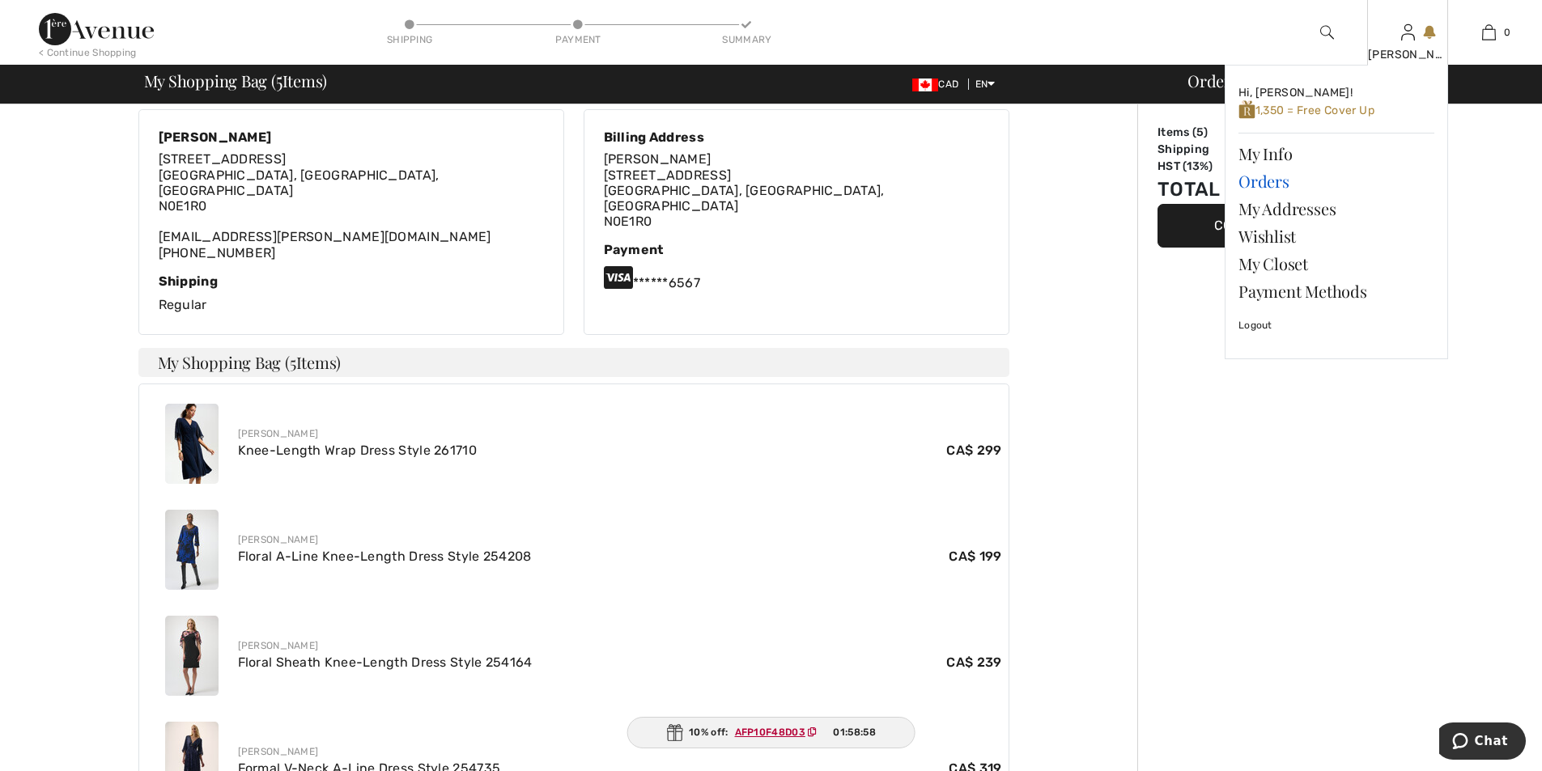
click at [1269, 183] on link "Orders" at bounding box center [1336, 182] width 196 height 28
